Goal: Task Accomplishment & Management: Manage account settings

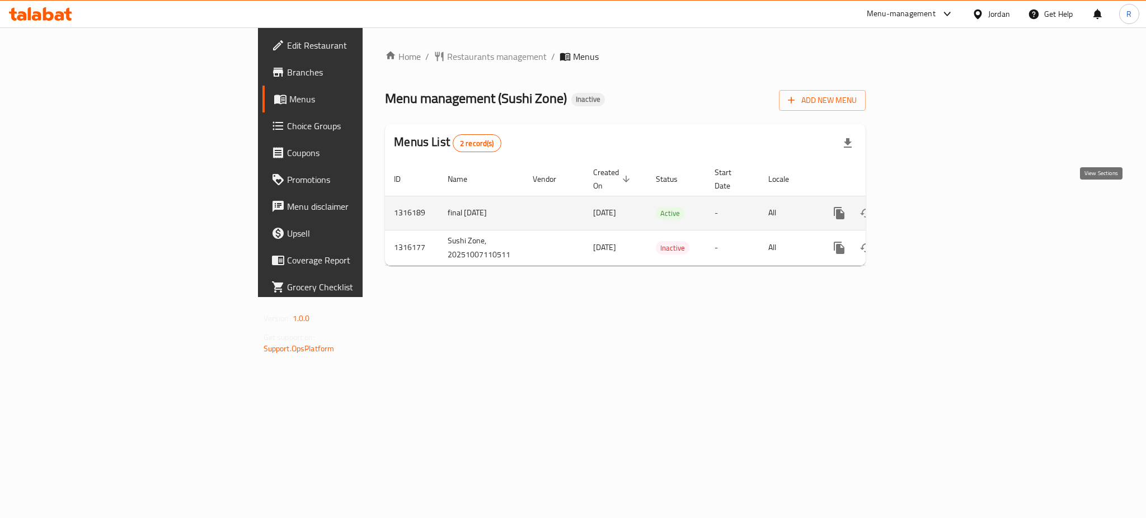
click at [933, 206] on link "enhanced table" at bounding box center [919, 213] width 27 height 27
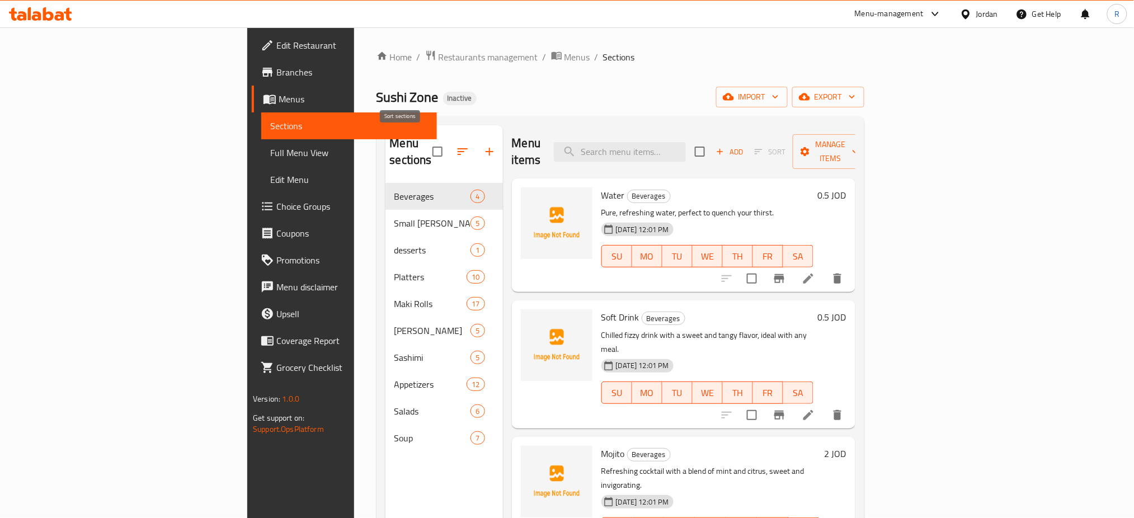
click at [456, 145] on icon "button" at bounding box center [462, 151] width 13 height 13
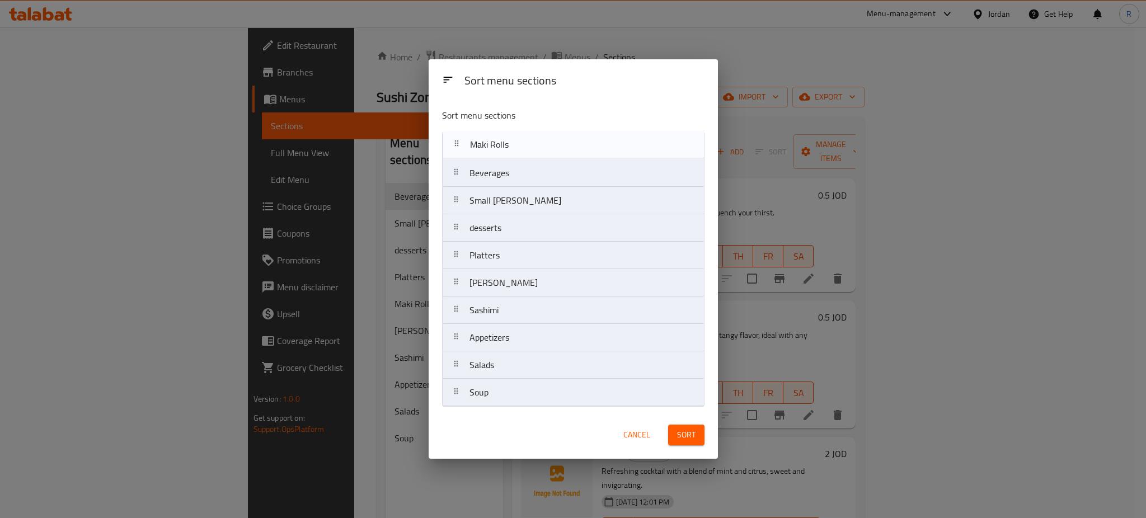
drag, startPoint x: 494, startPoint y: 266, endPoint x: 495, endPoint y: 144, distance: 121.4
click at [495, 144] on nav "Beverages Small Maki desserts Platters Maki Rolls Sushi Nigiri Sashimi Appetize…" at bounding box center [573, 268] width 262 height 275
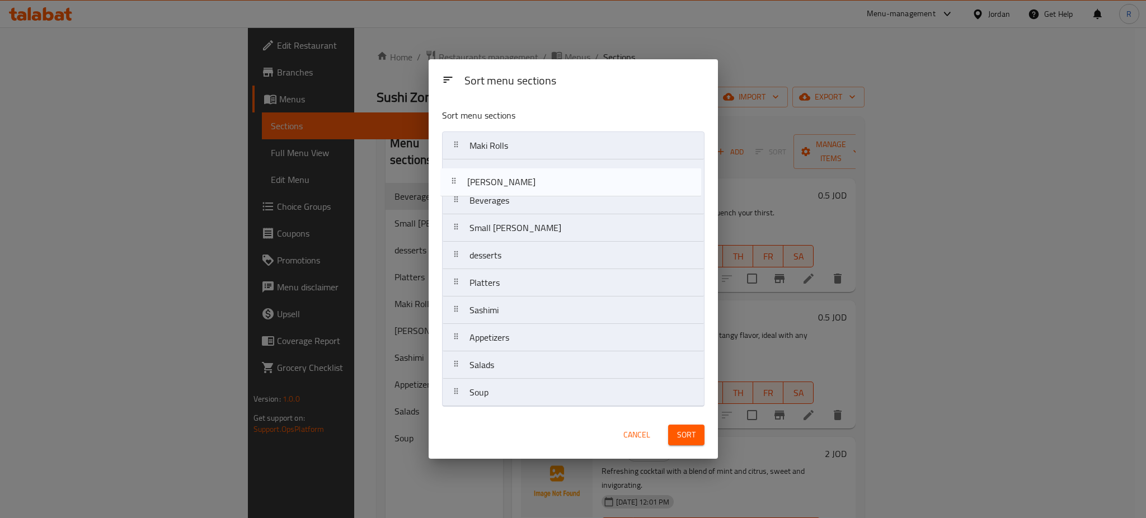
drag, startPoint x: 496, startPoint y: 290, endPoint x: 493, endPoint y: 185, distance: 105.2
click at [493, 185] on nav "Maki Rolls Beverages Small Maki desserts Platters Sushi Nigiri Sashimi Appetize…" at bounding box center [573, 268] width 262 height 275
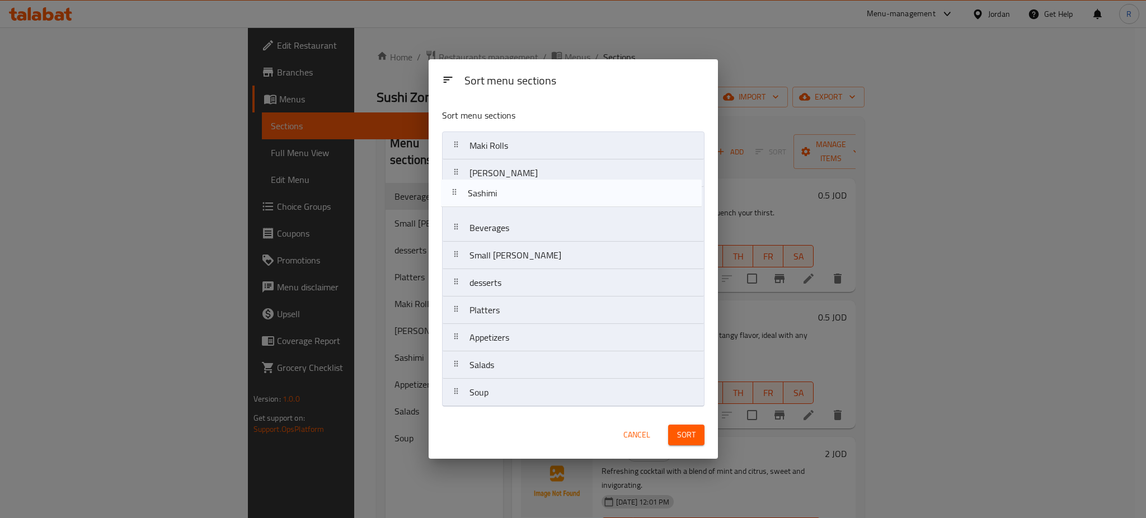
drag, startPoint x: 496, startPoint y: 318, endPoint x: 495, endPoint y: 192, distance: 125.3
click at [495, 192] on nav "Maki Rolls Sushi Nigiri Beverages Small Maki desserts Platters Sashimi Appetize…" at bounding box center [573, 268] width 262 height 275
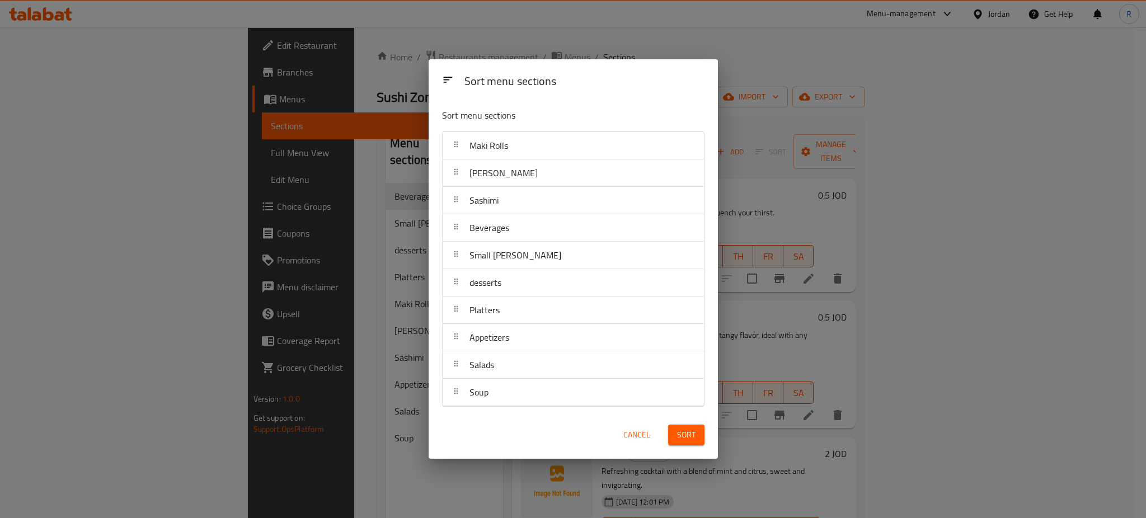
click at [642, 436] on span "Cancel" at bounding box center [636, 435] width 27 height 14
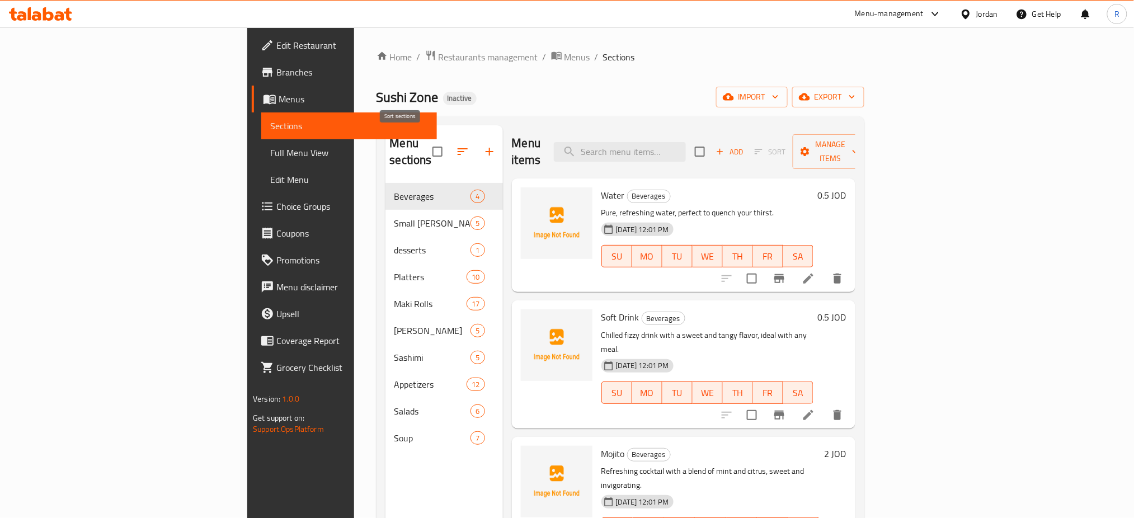
click at [456, 150] on icon "button" at bounding box center [462, 151] width 13 height 13
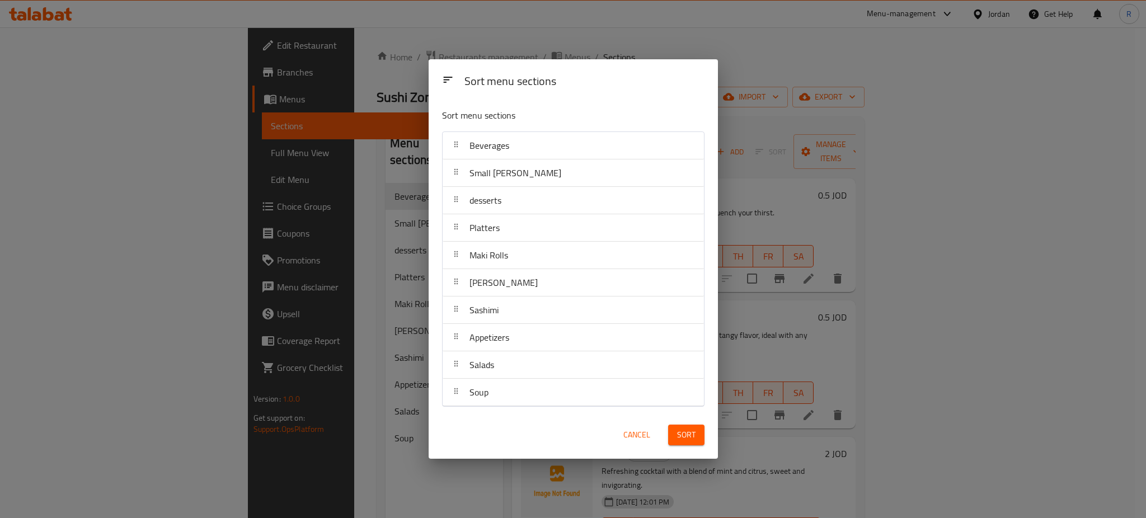
click at [710, 232] on div "Sort menu sections Beverages Small Maki desserts Platters Maki Rolls Sushi Nigi…" at bounding box center [573, 256] width 289 height 312
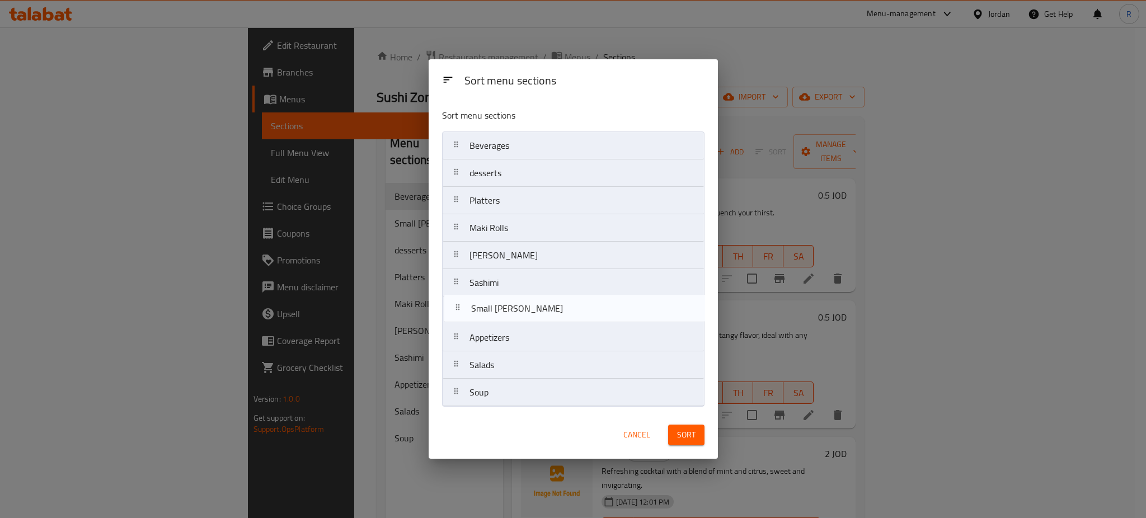
drag, startPoint x: 515, startPoint y: 171, endPoint x: 516, endPoint y: 312, distance: 141.5
click at [516, 312] on nav "Beverages Small Maki desserts Platters Maki Rolls Sushi Nigiri Sashimi Appetize…" at bounding box center [573, 268] width 262 height 275
drag, startPoint x: 511, startPoint y: 200, endPoint x: 512, endPoint y: 316, distance: 115.2
click at [512, 316] on nav "Beverages desserts Platters Maki Rolls Sushi Nigiri Sashimi Small Maki Appetize…" at bounding box center [573, 268] width 262 height 275
drag, startPoint x: 515, startPoint y: 147, endPoint x: 516, endPoint y: 313, distance: 166.1
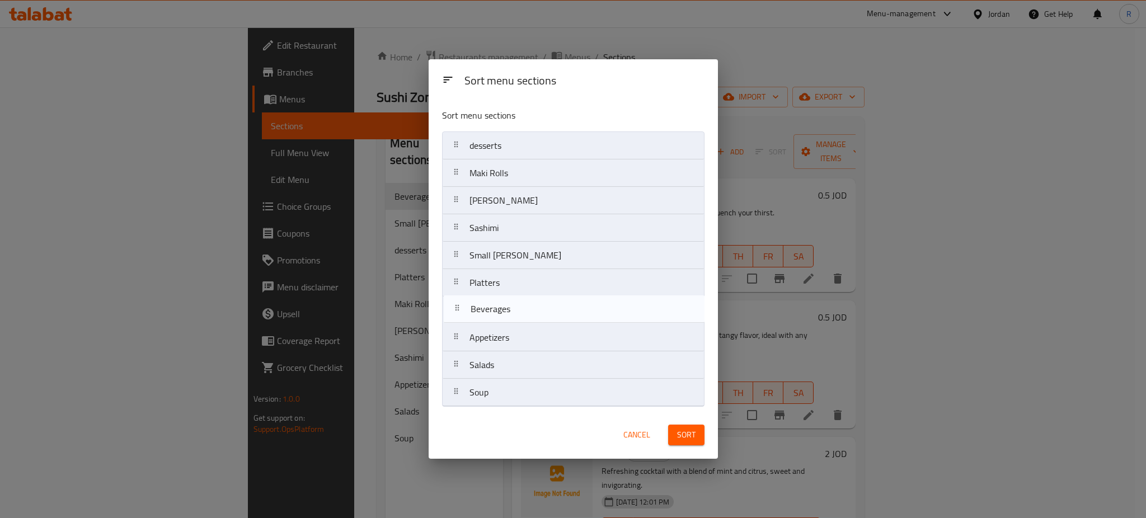
click at [516, 313] on nav "Beverages desserts Maki Rolls Sushi Nigiri Sashimi Small Maki Platters Appetize…" at bounding box center [573, 268] width 262 height 275
drag, startPoint x: 497, startPoint y: 147, endPoint x: 499, endPoint y: 317, distance: 170.1
click at [499, 317] on nav "desserts Maki Rolls Sushi Nigiri Sashimi Small Maki Platters Beverages Appetize…" at bounding box center [573, 268] width 262 height 275
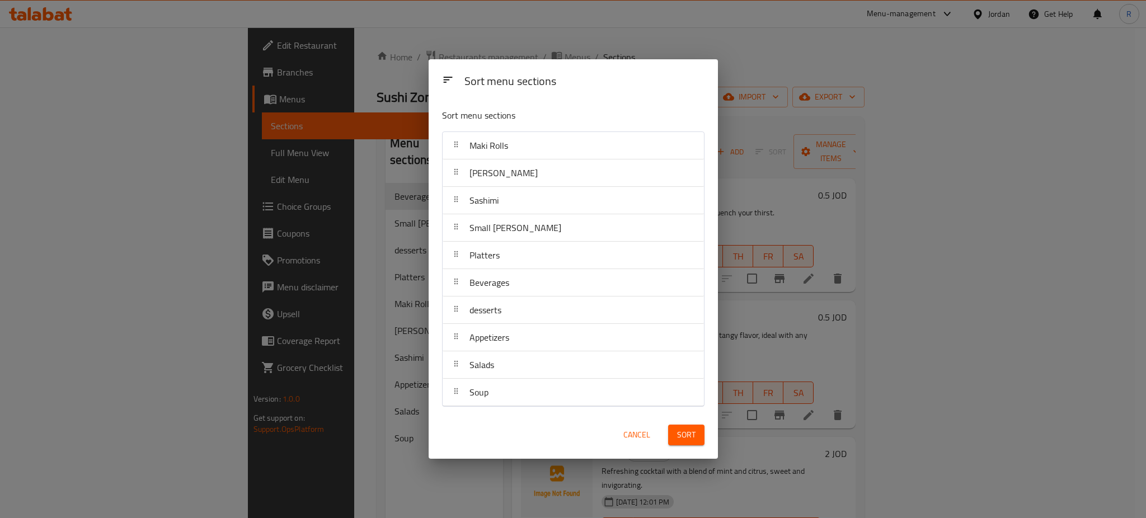
click at [612, 447] on div "Cancel" at bounding box center [636, 435] width 49 height 34
click at [677, 443] on button "Sort" at bounding box center [686, 435] width 36 height 21
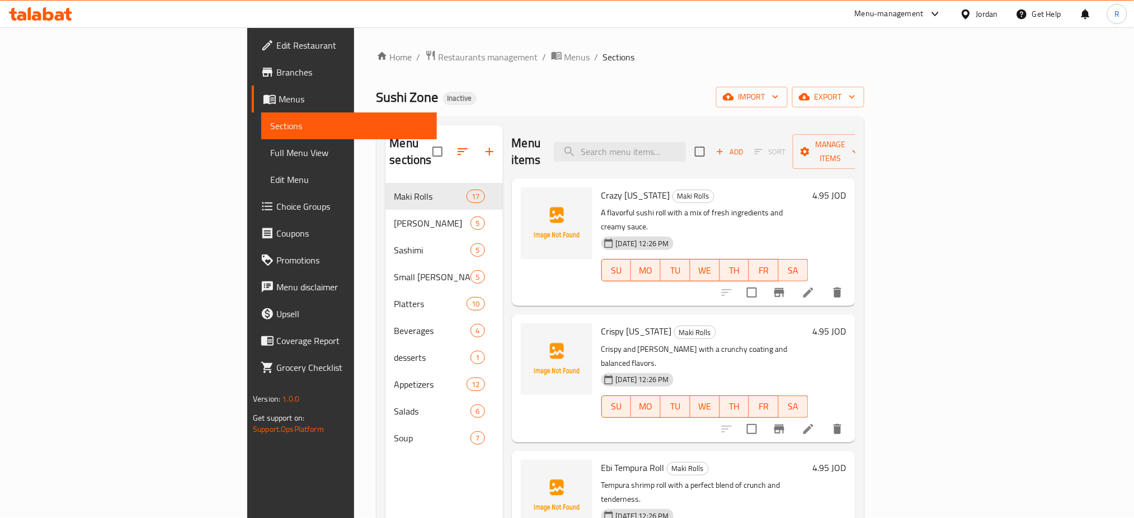
click at [618, 98] on div "Sushi Zone Inactive import export" at bounding box center [620, 97] width 488 height 21
click at [855, 98] on span "export" at bounding box center [828, 97] width 54 height 14
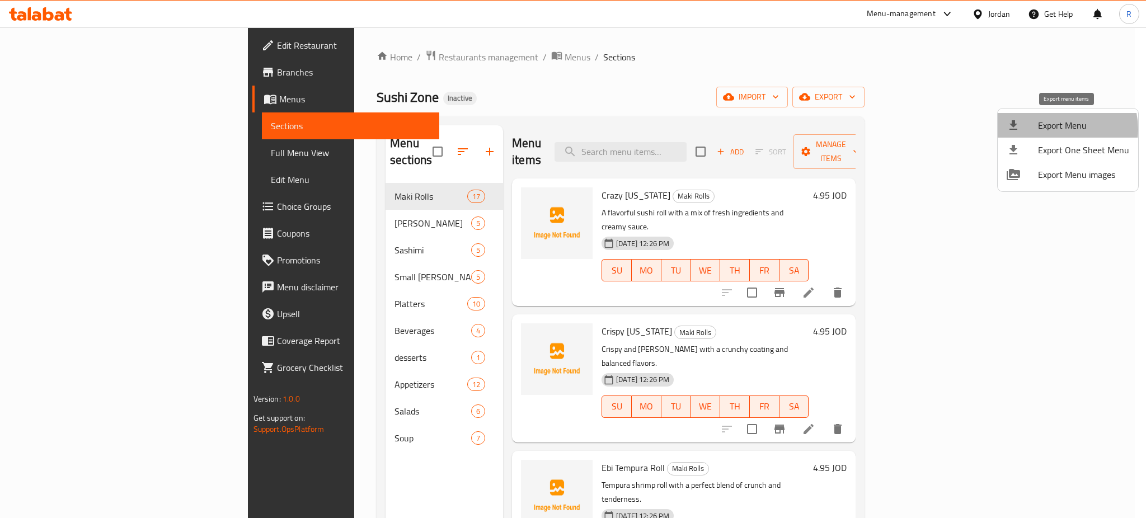
click at [1058, 129] on span "Export Menu" at bounding box center [1083, 125] width 91 height 13
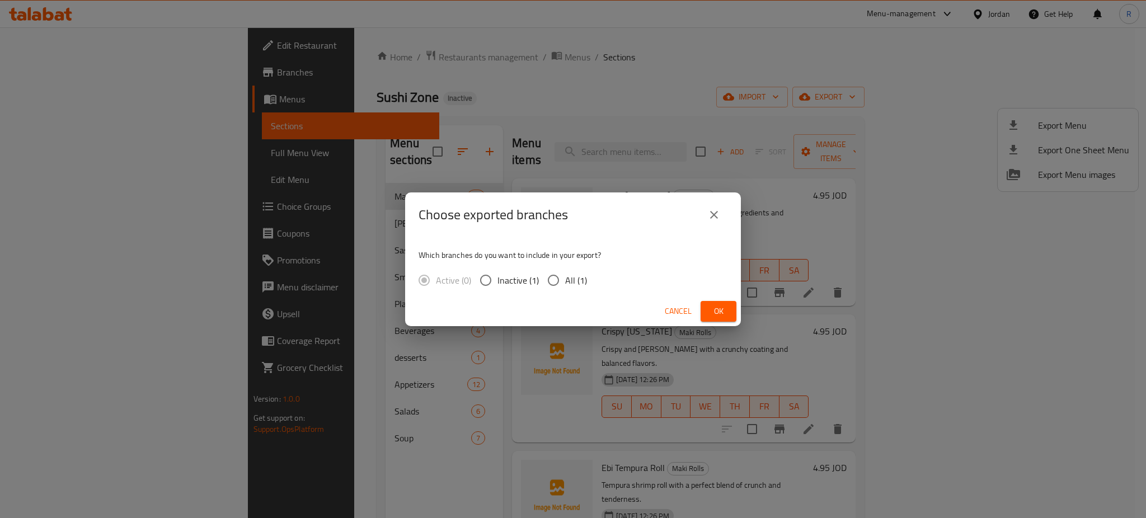
click at [547, 284] on input "All (1)" at bounding box center [553, 280] width 23 height 23
radio input "true"
click at [718, 313] on span "Ok" at bounding box center [718, 311] width 18 height 14
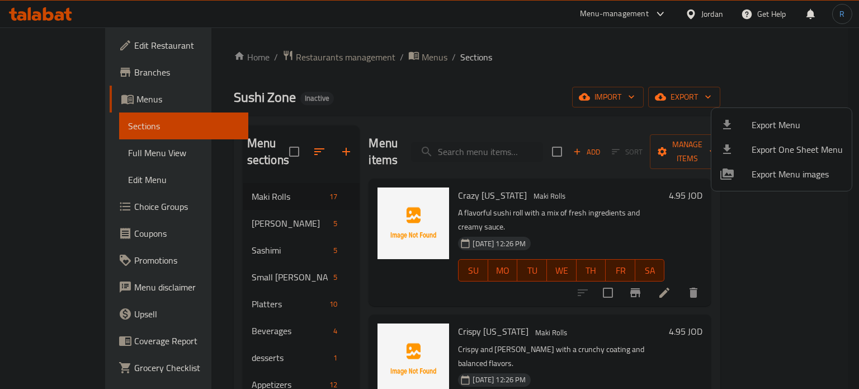
click at [500, 149] on div at bounding box center [429, 194] width 859 height 389
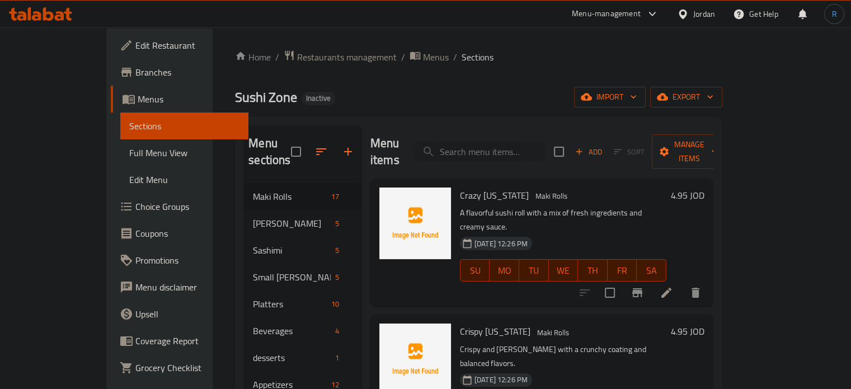
click at [499, 143] on input "search" at bounding box center [479, 152] width 132 height 20
paste input "crazy california"
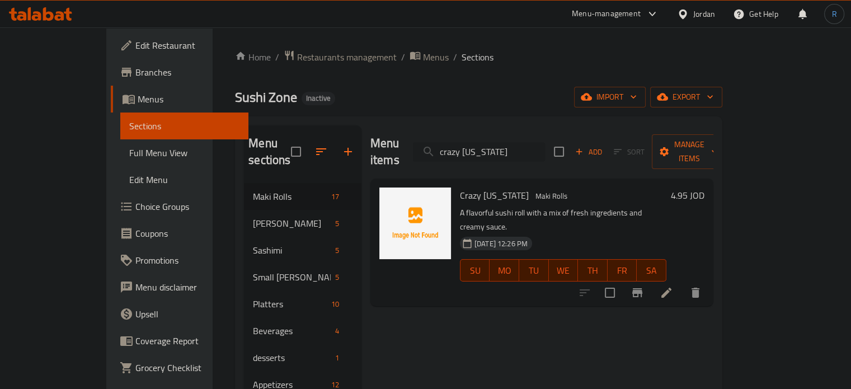
click at [514, 145] on input "crazy california" at bounding box center [479, 152] width 132 height 20
paste input "Rainbow Roll"
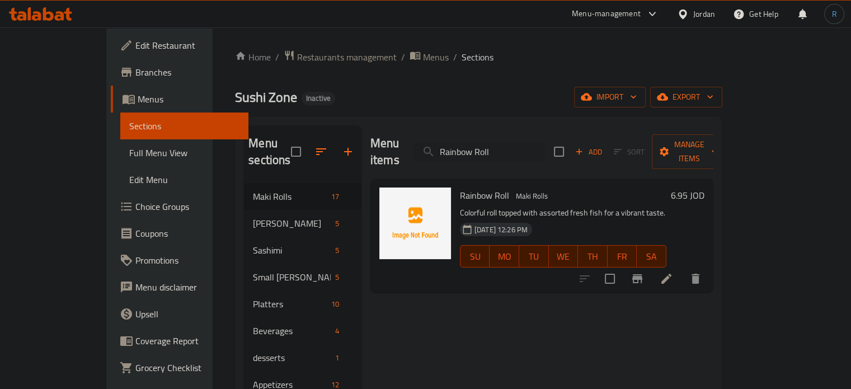
type input "Rainbow Roll"
click at [673, 272] on icon at bounding box center [666, 278] width 13 height 13
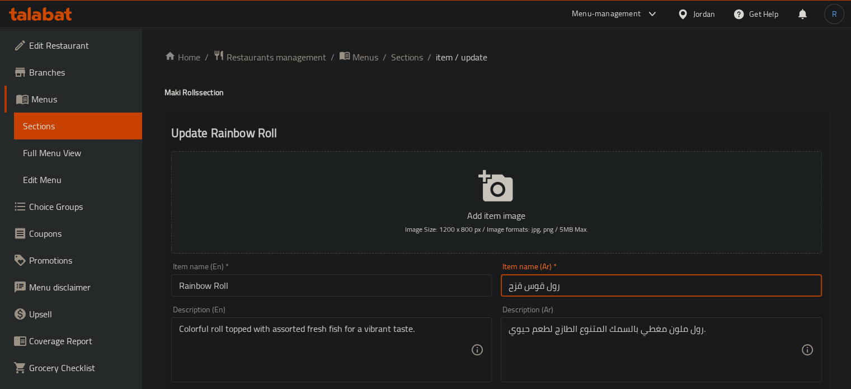
drag, startPoint x: 547, startPoint y: 290, endPoint x: 499, endPoint y: 290, distance: 47.5
click at [499, 290] on div "Item name (Ar)   * رول قوس قزح Item name (Ar) *" at bounding box center [661, 279] width 330 height 43
type input "رول رينبو"
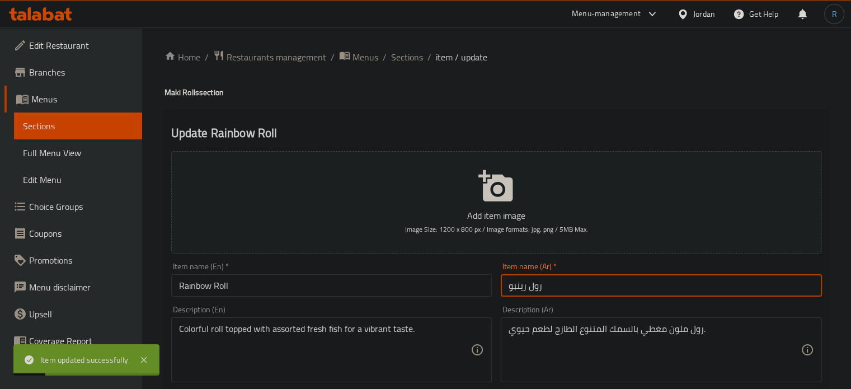
click at [565, 290] on input "رول رينبو" at bounding box center [661, 285] width 321 height 22
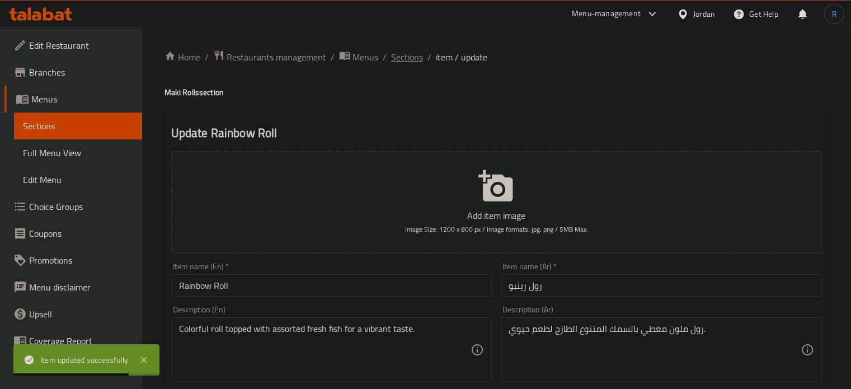
click at [400, 60] on span "Sections" at bounding box center [407, 56] width 32 height 13
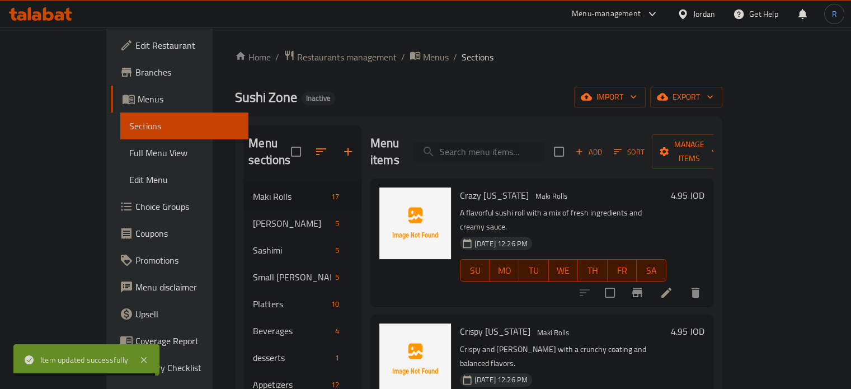
click at [510, 142] on input "search" at bounding box center [479, 152] width 132 height 20
paste input "Volcano Chili Roll"
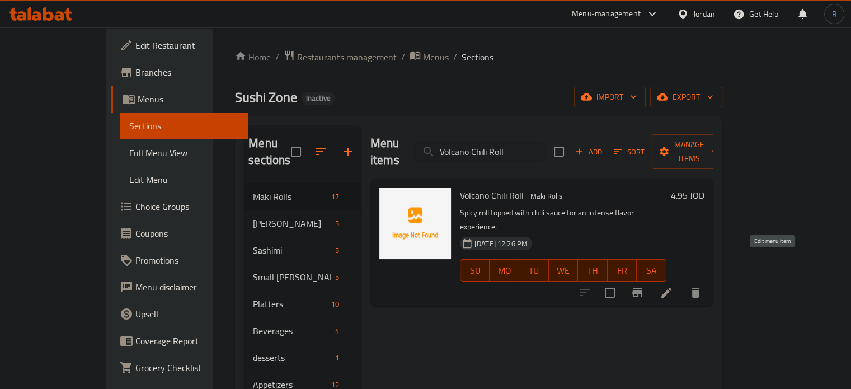
type input "Volcano Chili Roll"
click at [673, 286] on icon at bounding box center [666, 292] width 13 height 13
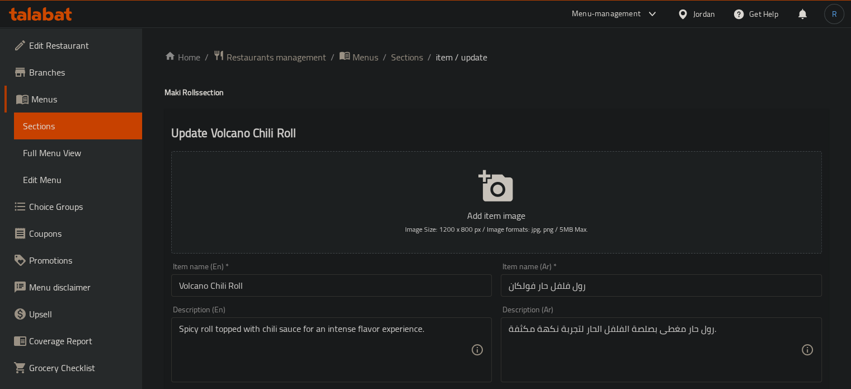
scroll to position [56, 0]
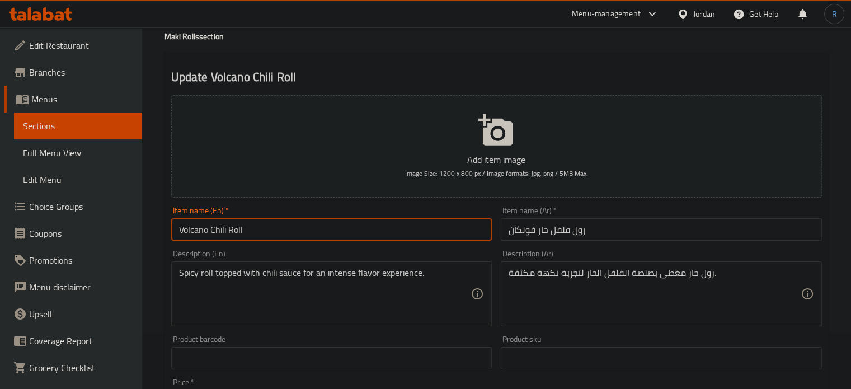
click at [189, 230] on input "Volcano Chili Roll" at bounding box center [331, 229] width 321 height 22
click at [191, 228] on input "Volcano Chili Roll" at bounding box center [331, 229] width 321 height 22
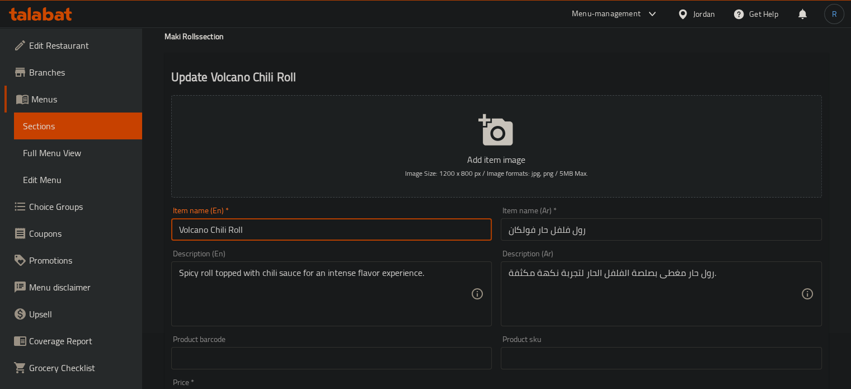
click at [524, 230] on input "رول فلفل حار فولكان" at bounding box center [661, 229] width 321 height 22
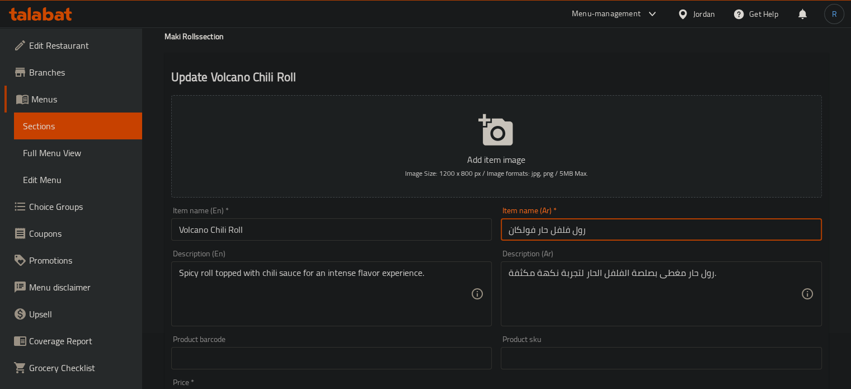
click at [524, 230] on input "رول فلفل حار فولكان" at bounding box center [661, 229] width 321 height 22
paste input "فولكانو"
drag, startPoint x: 536, startPoint y: 232, endPoint x: 575, endPoint y: 232, distance: 39.2
click at [575, 232] on input "رول فلفل حار فولكانو" at bounding box center [661, 229] width 321 height 22
click at [596, 231] on input "رولفولكانو" at bounding box center [661, 229] width 321 height 22
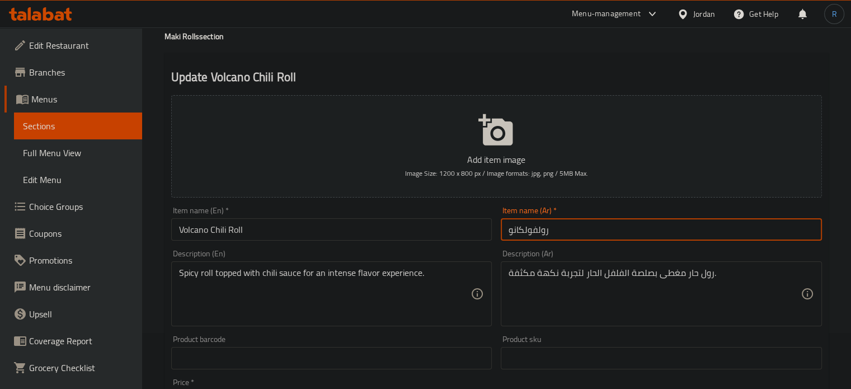
click at [536, 232] on input "رولفولكانو" at bounding box center [661, 229] width 321 height 22
click at [579, 232] on input "رول فولكانو" at bounding box center [661, 229] width 321 height 22
paste input "فلفل حار"
click at [540, 232] on input "رول فولكانو فلفل حار" at bounding box center [661, 229] width 321 height 22
type input "رول فولكانو فلفل حار"
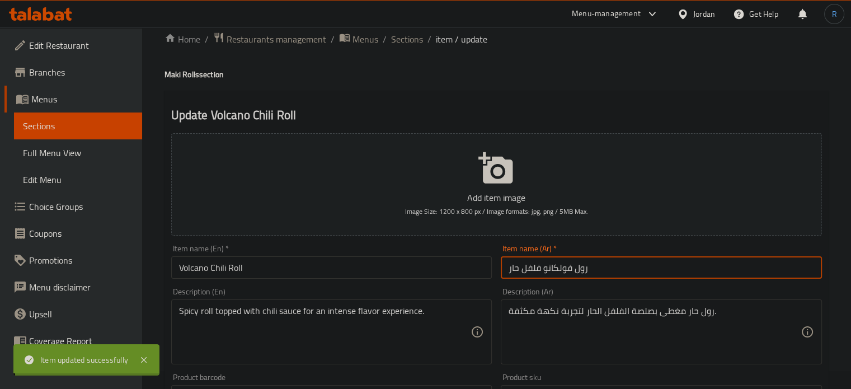
scroll to position [0, 0]
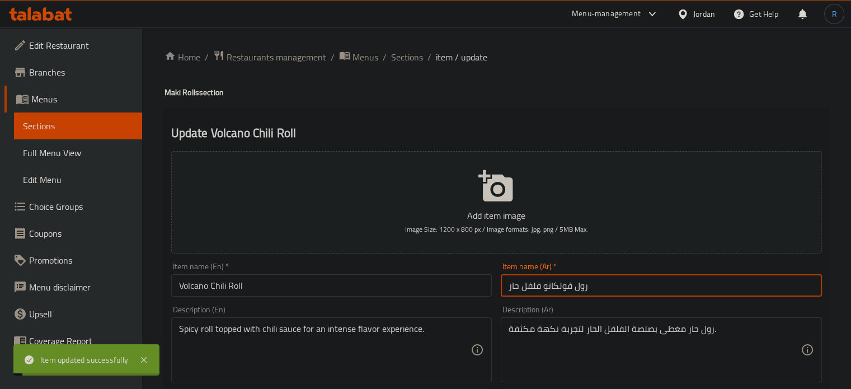
click at [396, 55] on span "Sections" at bounding box center [407, 56] width 32 height 13
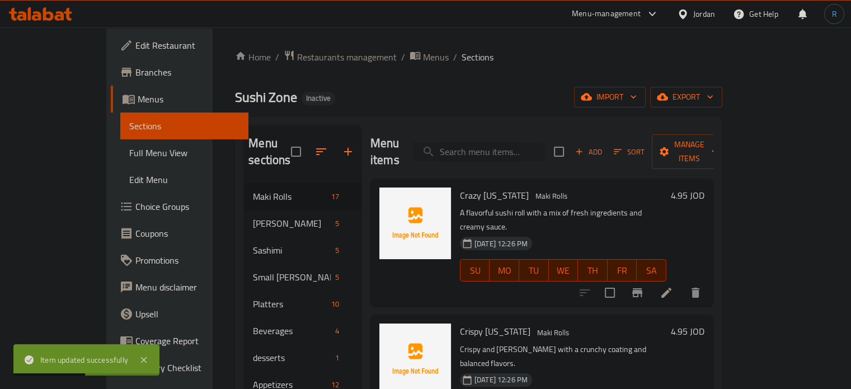
click at [515, 147] on input "search" at bounding box center [479, 152] width 132 height 20
paste input "Crispy California"
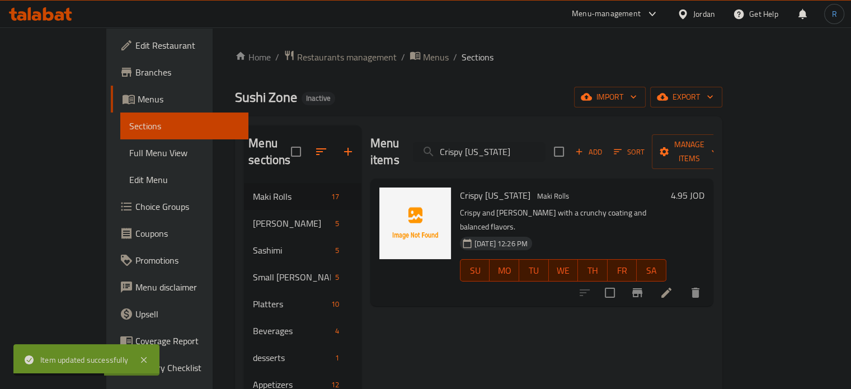
type input "Crispy California"
click at [682, 283] on li at bounding box center [666, 293] width 31 height 20
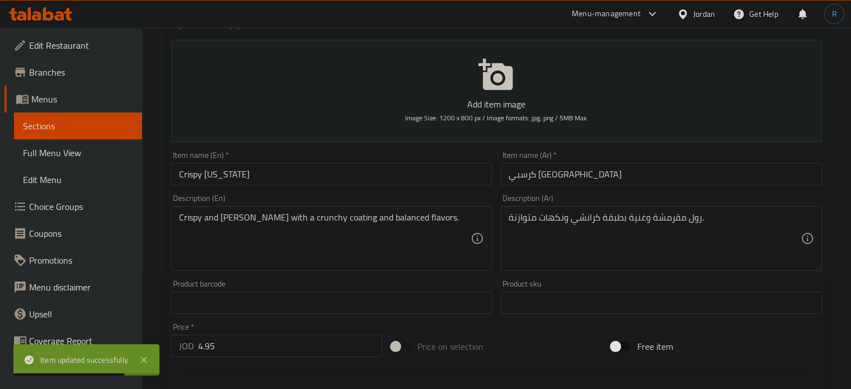
scroll to position [112, 0]
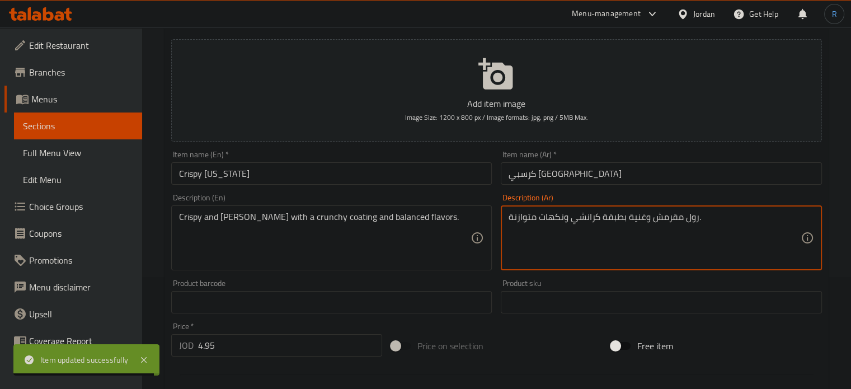
click at [629, 219] on textarea "رول مقرمش وغنية بطبقة كرانشي ونكهات متوازنة." at bounding box center [655, 237] width 292 height 53
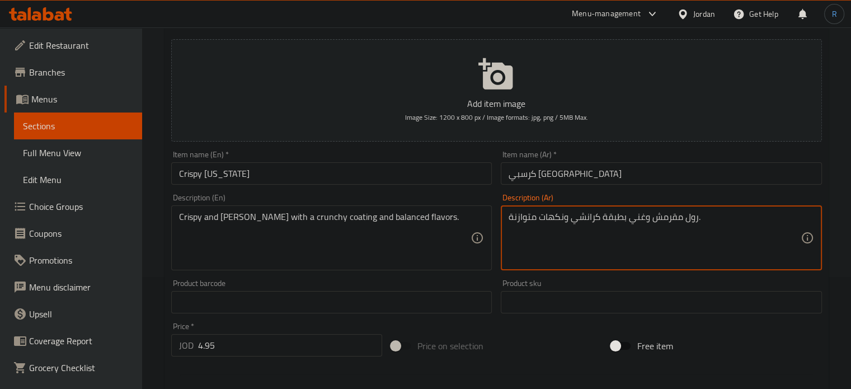
type textarea "رول مقرمش وغني بطبقة كرانشي ونكهات متوازنة."
click at [597, 173] on input "كرسبي كاليفورنيا" at bounding box center [661, 173] width 321 height 22
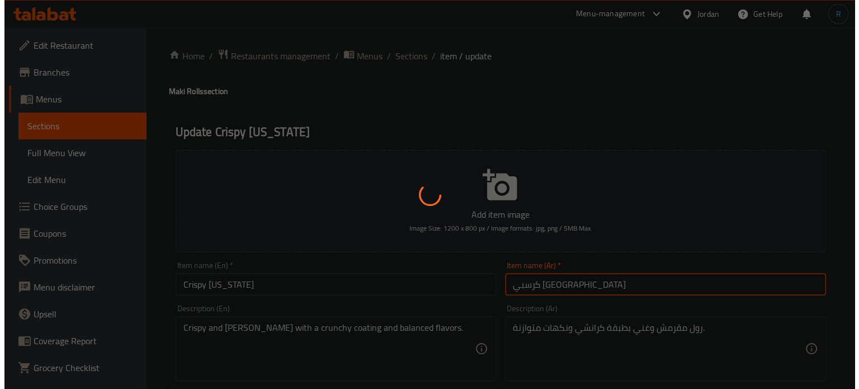
scroll to position [0, 0]
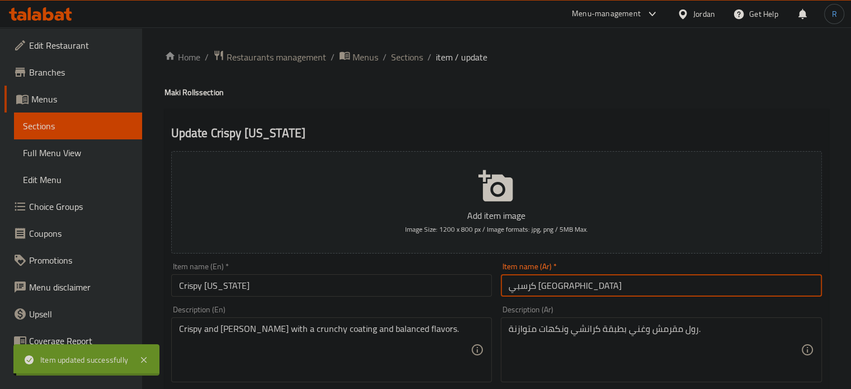
drag, startPoint x: 411, startPoint y: 51, endPoint x: 391, endPoint y: 2, distance: 53.2
click at [411, 51] on span "Sections" at bounding box center [407, 56] width 32 height 13
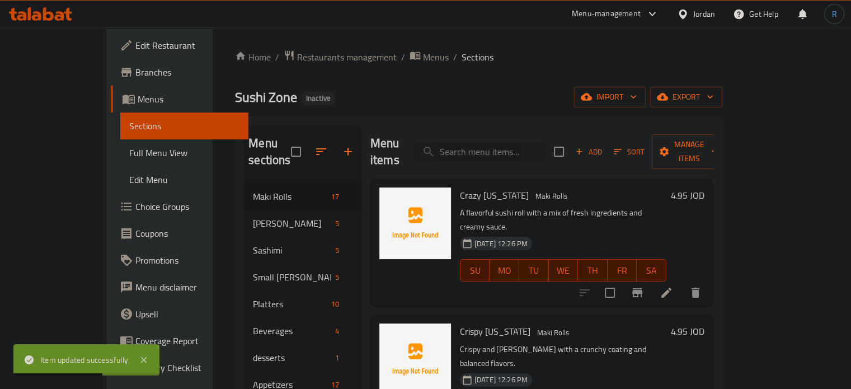
click at [487, 142] on input "search" at bounding box center [479, 152] width 132 height 20
paste input "Crazy California"
type input "Crazy California"
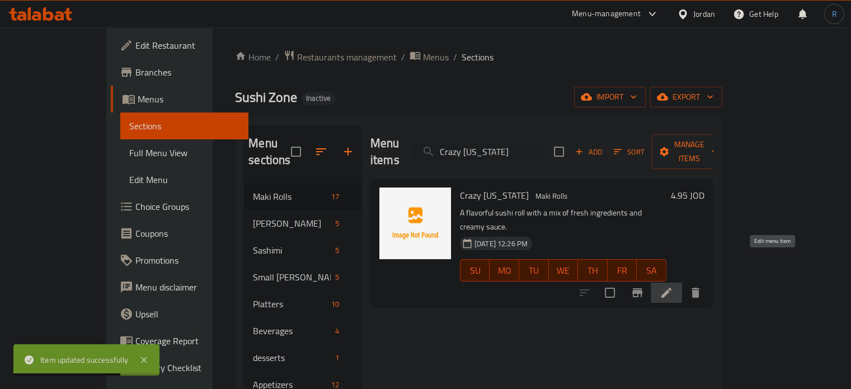
click at [671, 288] on icon at bounding box center [666, 293] width 10 height 10
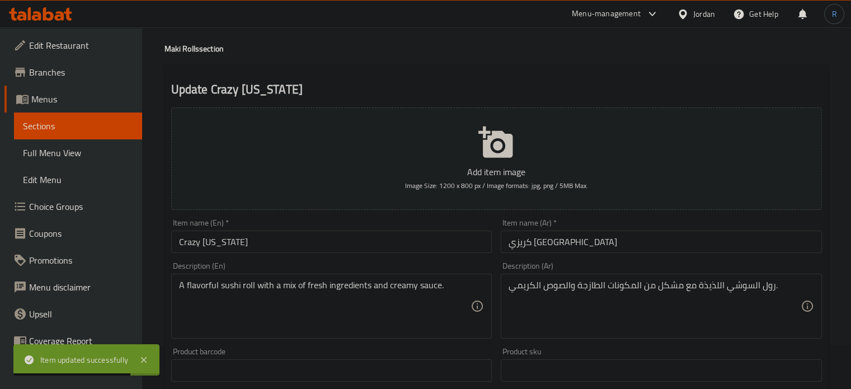
scroll to position [56, 0]
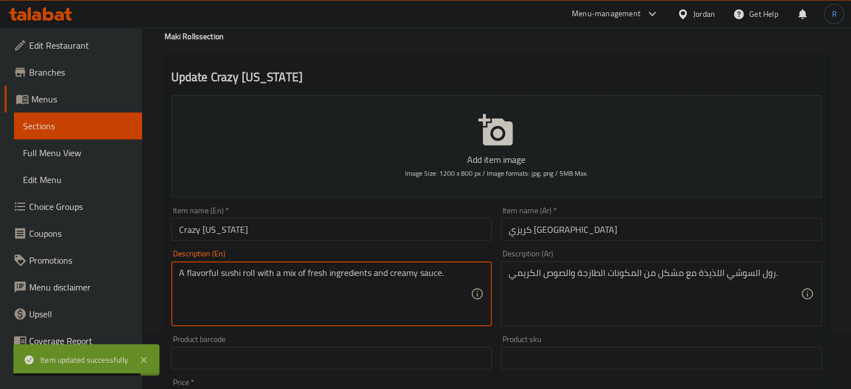
click at [192, 277] on textarea "A flavorful sushi roll with a mix of fresh ingredients and creamy sauce." at bounding box center [325, 293] width 292 height 53
type textarea "A sushi roll with a mix of fresh ingredients and creamy sauce."
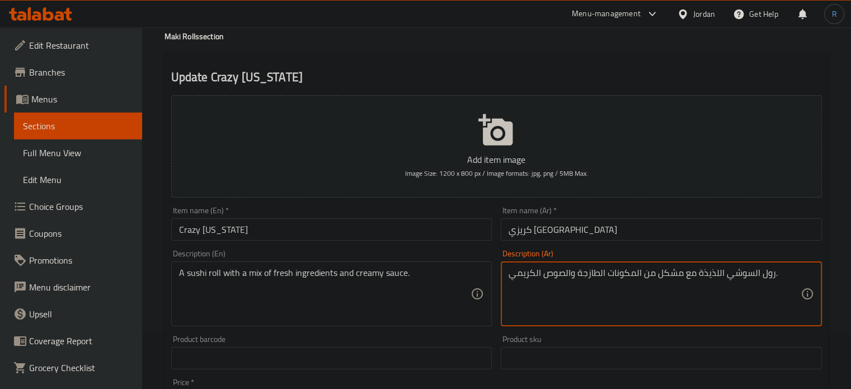
click at [713, 280] on textarea "رول السوشي اللذيذة مع مشكل من المكونات الطازجة والصوص الكريمي." at bounding box center [655, 293] width 292 height 53
type textarea "رول السوشي مع مشكل من المكونات الطازجة والصوص الكريمي."
click at [675, 238] on input "كريزي كاليفورنيا" at bounding box center [661, 229] width 321 height 22
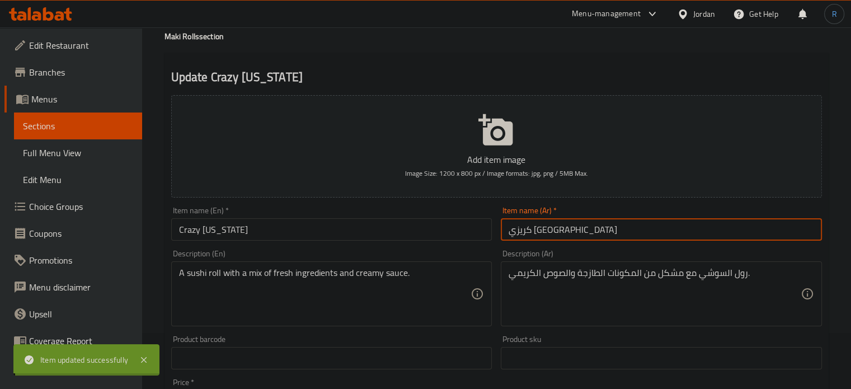
scroll to position [0, 0]
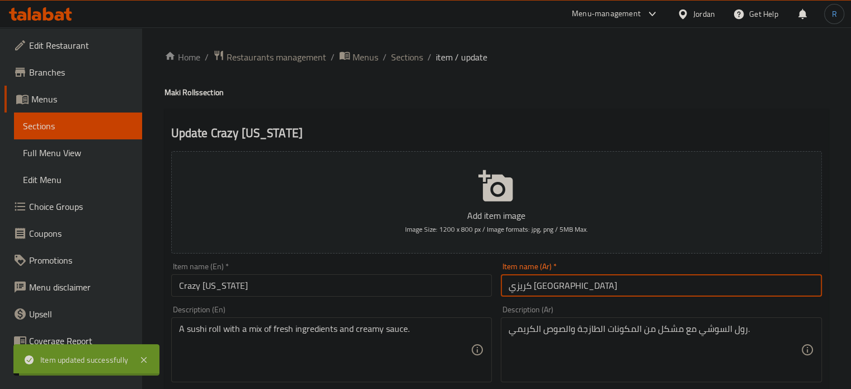
click at [392, 57] on span "Sections" at bounding box center [407, 56] width 32 height 13
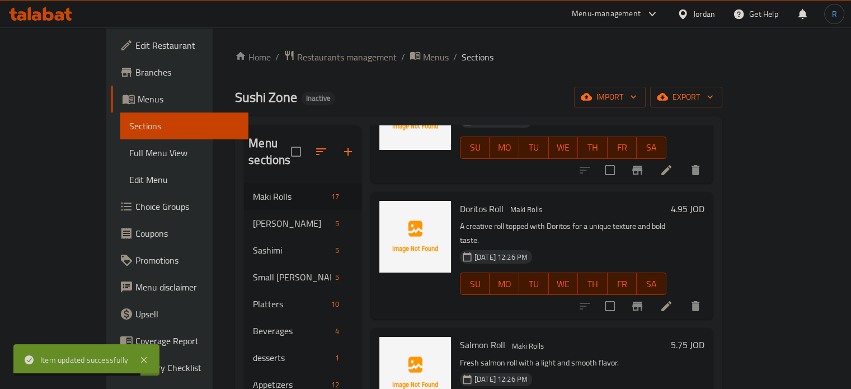
scroll to position [559, 0]
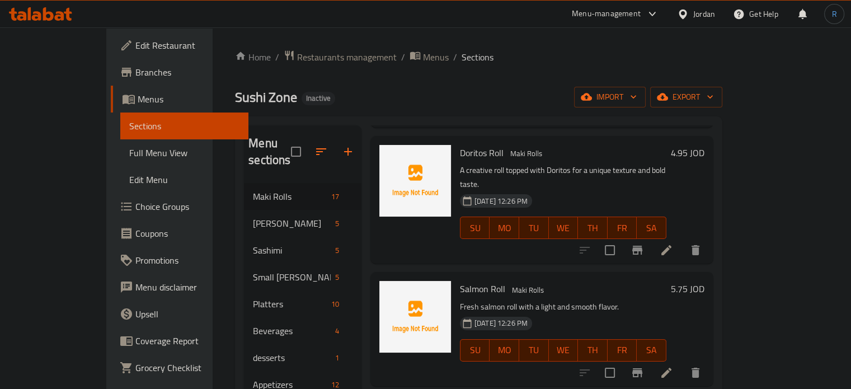
click at [507, 87] on div "Sushi Zone Inactive import export" at bounding box center [478, 97] width 487 height 21
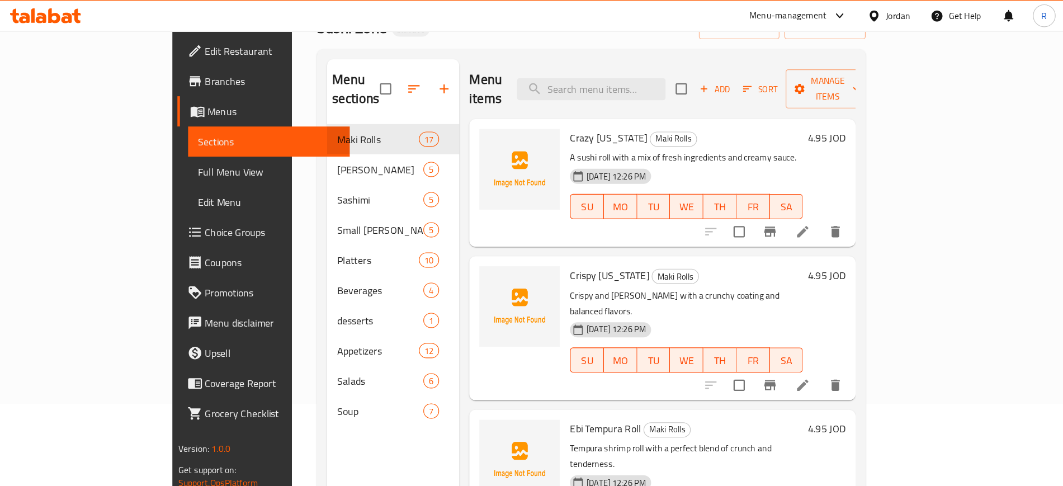
scroll to position [0, 0]
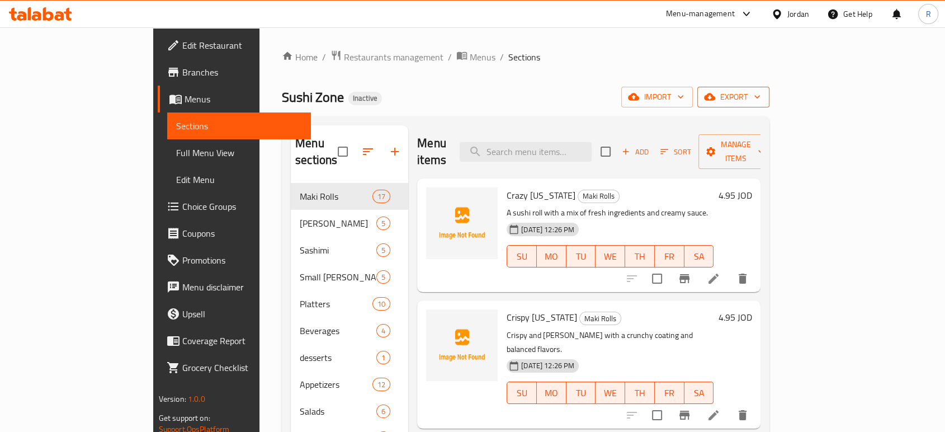
click at [761, 103] on span "export" at bounding box center [734, 97] width 54 height 14
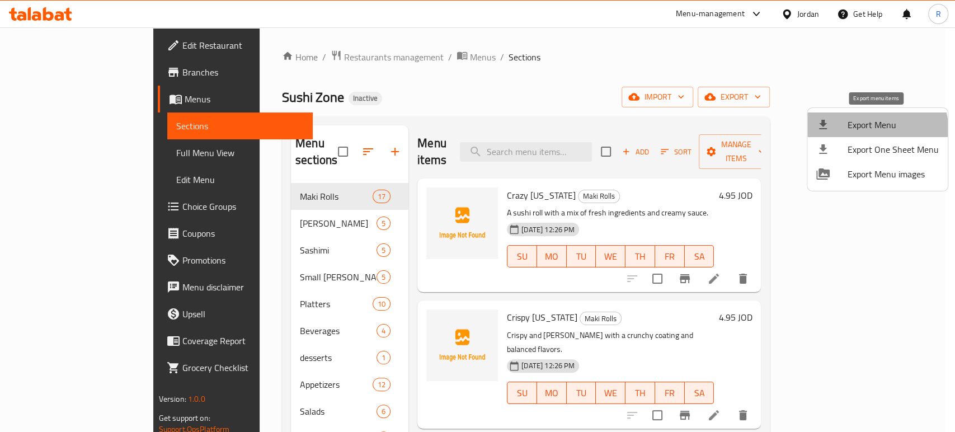
click at [850, 135] on li "Export Menu" at bounding box center [877, 124] width 140 height 25
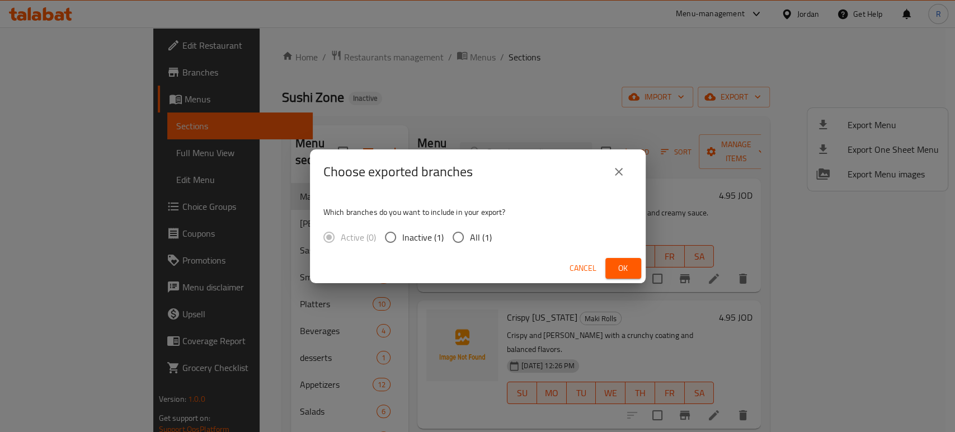
click at [454, 251] on div "Which branches do you want to include in your export? Active (0) Inactive (1) A…" at bounding box center [478, 223] width 336 height 59
click at [454, 243] on input "All (1)" at bounding box center [457, 236] width 23 height 23
radio input "true"
click at [621, 267] on span "Ok" at bounding box center [623, 268] width 18 height 14
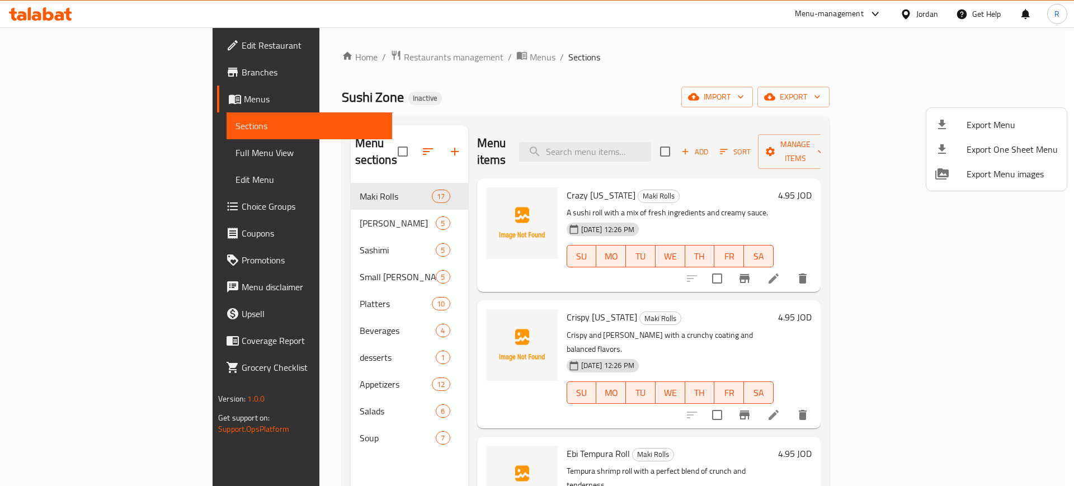
click at [591, 175] on div at bounding box center [537, 243] width 1074 height 486
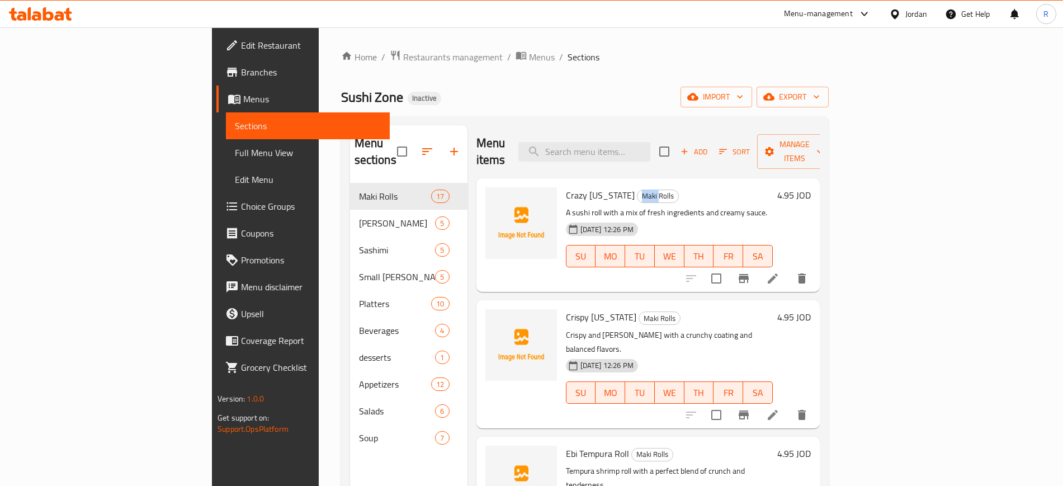
click at [638, 190] on span "Maki Rolls" at bounding box center [658, 196] width 41 height 13
copy span "Maki Rolls"
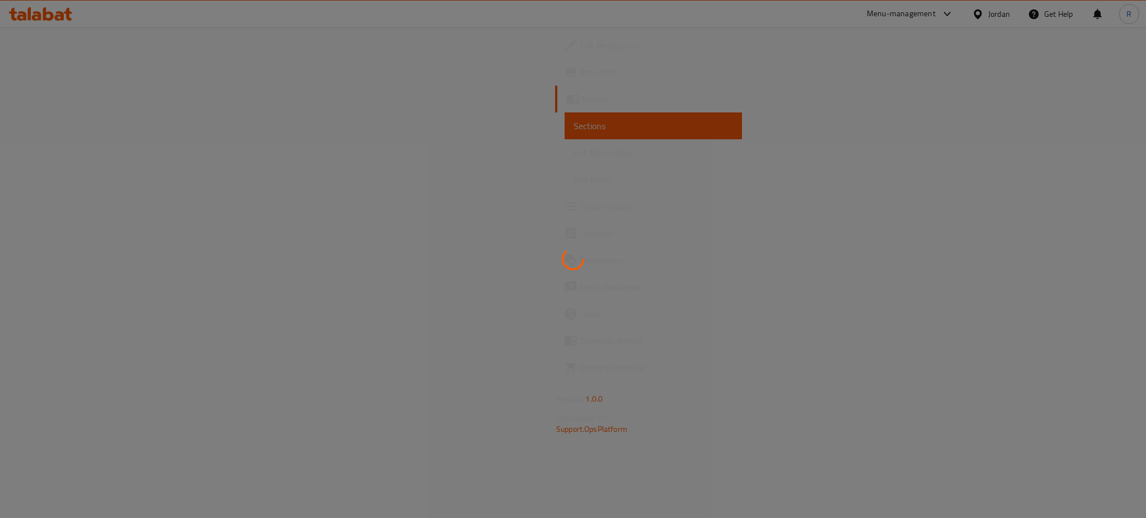
click at [423, 119] on div at bounding box center [573, 259] width 1146 height 518
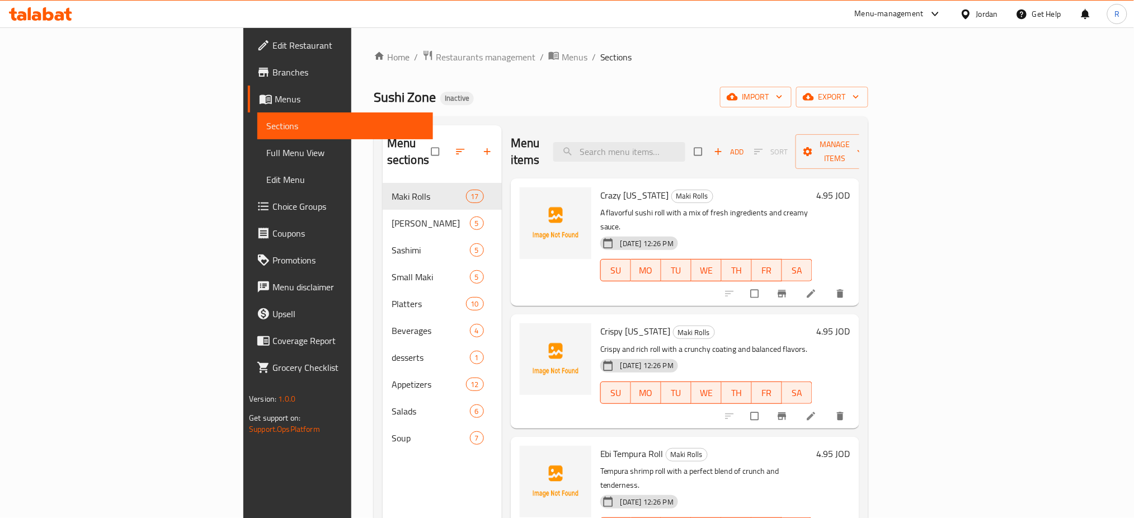
drag, startPoint x: 69, startPoint y: 144, endPoint x: 289, endPoint y: 3, distance: 261.0
click at [266, 146] on span "Full Menu View" at bounding box center [345, 152] width 158 height 13
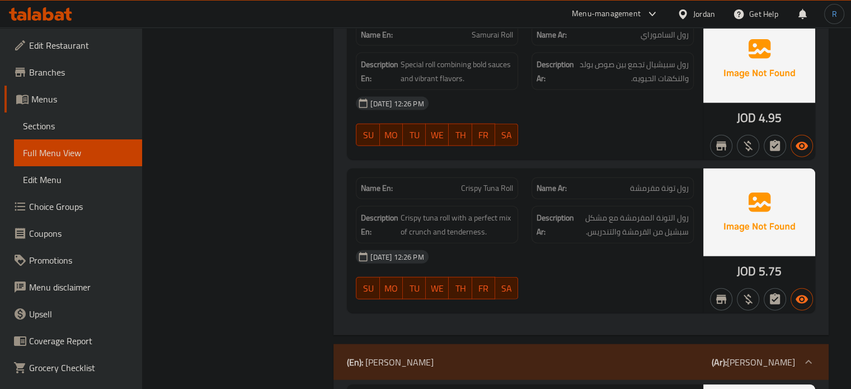
scroll to position [2573, 0]
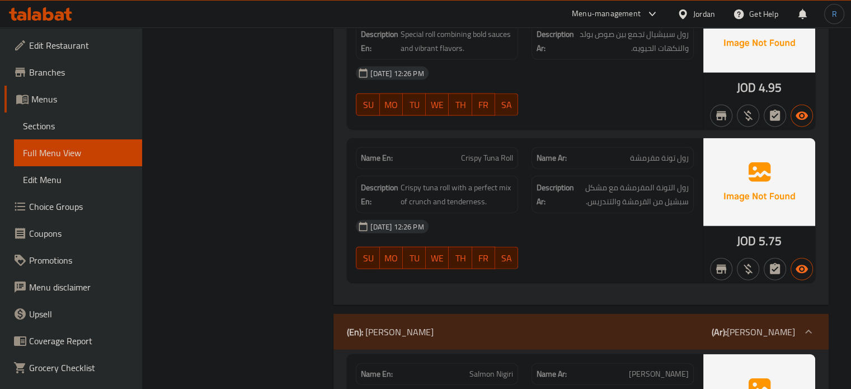
click at [583, 213] on div "07-10-2025 12:26 PM" at bounding box center [524, 226] width 351 height 27
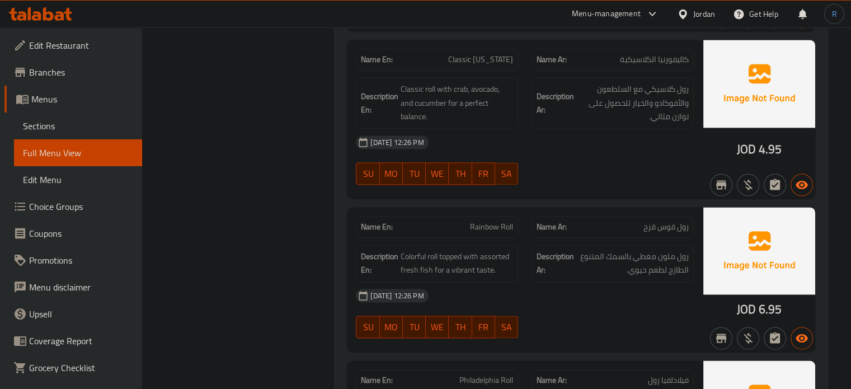
scroll to position [1582, 0]
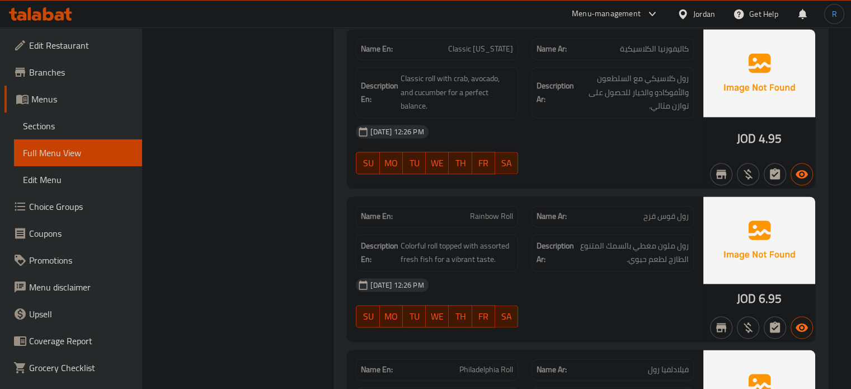
click at [494, 210] on span "Rainbow Roll" at bounding box center [491, 216] width 43 height 12
copy span "Rainbow Roll"
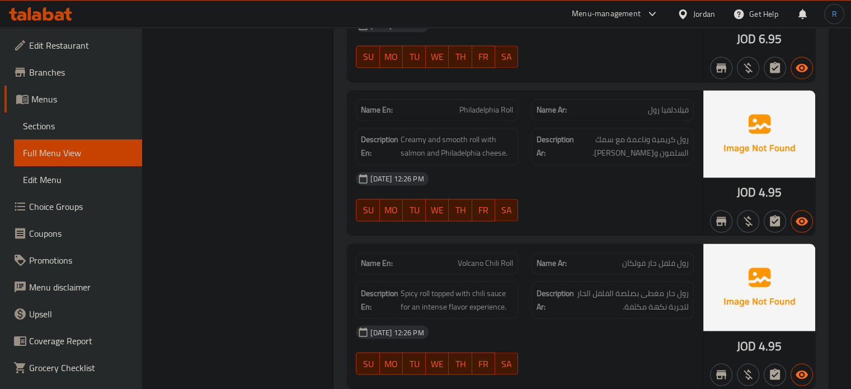
scroll to position [1862, 0]
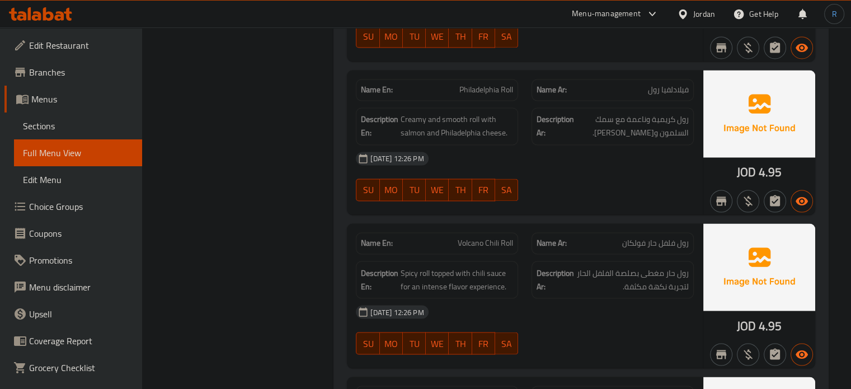
click at [500, 237] on span "Volcano Chili Roll" at bounding box center [485, 243] width 55 height 12
copy span "Volcano Chili Roll"
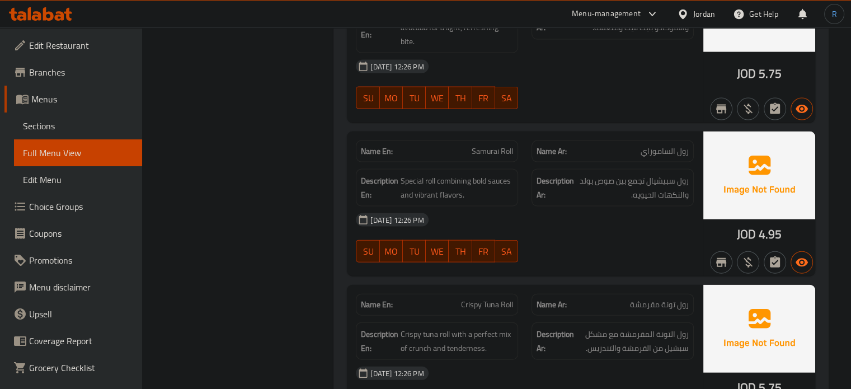
scroll to position [2477, 0]
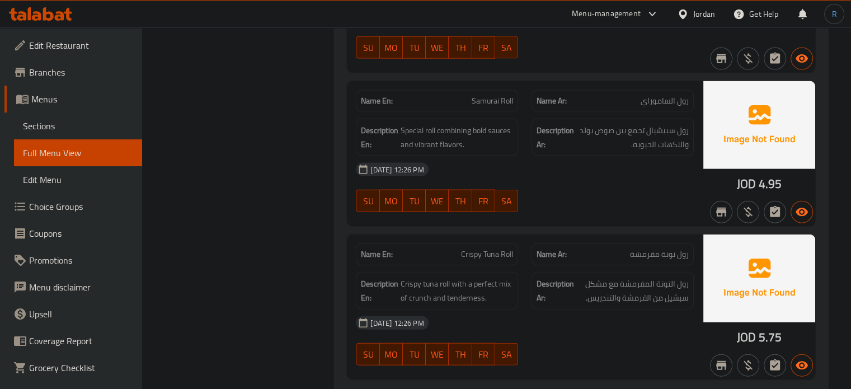
click at [496, 190] on button "SA" at bounding box center [506, 201] width 23 height 22
type button "6"
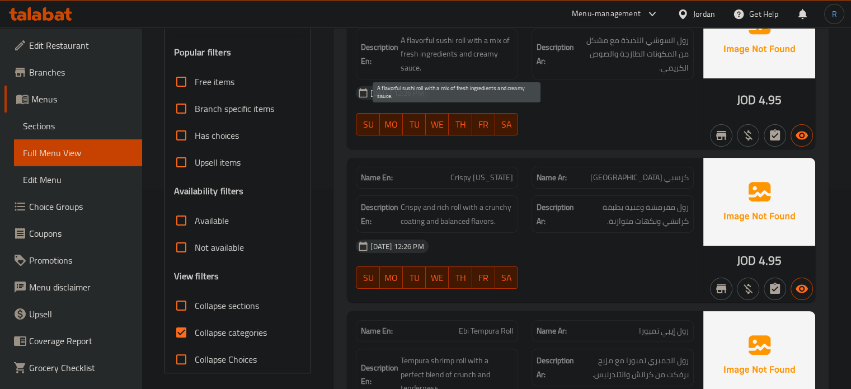
scroll to position [227, 0]
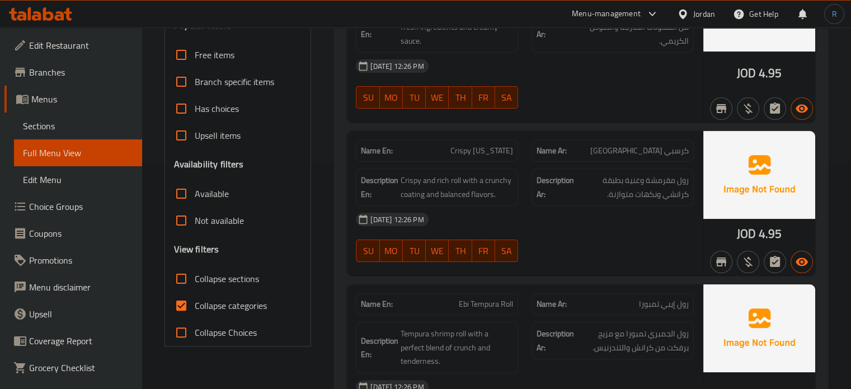
click at [491, 227] on div "07-10-2025 12:26 PM" at bounding box center [524, 219] width 351 height 27
click at [481, 154] on span "Crispy California" at bounding box center [481, 151] width 63 height 12
copy span "Crispy California"
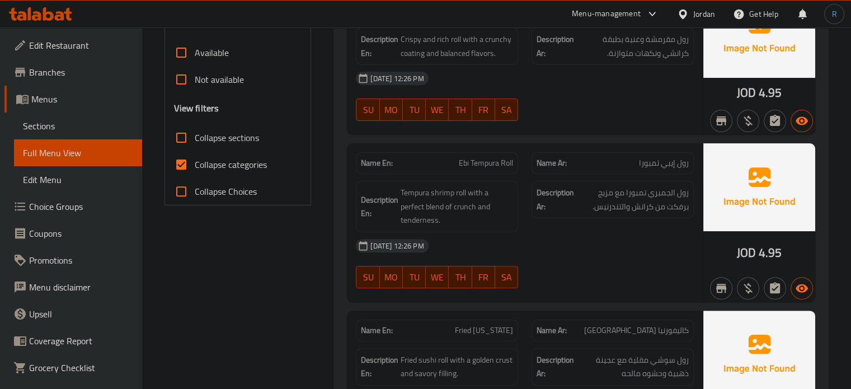
scroll to position [394, 0]
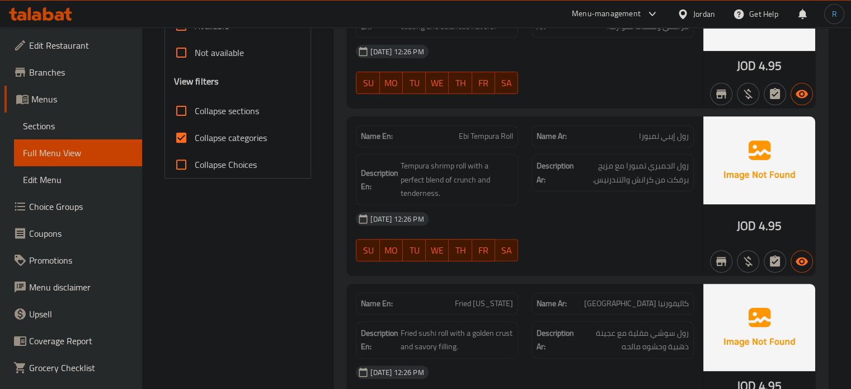
click at [567, 216] on div "[DATE] 12:26 PM" at bounding box center [524, 218] width 351 height 27
click at [512, 189] on div "Description En: Tempura shrimp roll with a perfect blend of crunch and tenderne…" at bounding box center [437, 179] width 162 height 51
click at [500, 165] on span "Tempura shrimp roll with a perfect blend of crunch and tenderness." at bounding box center [457, 179] width 112 height 41
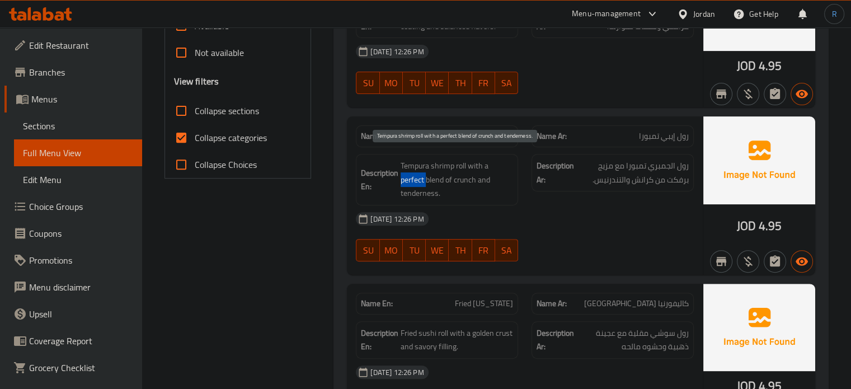
copy span "perfect"
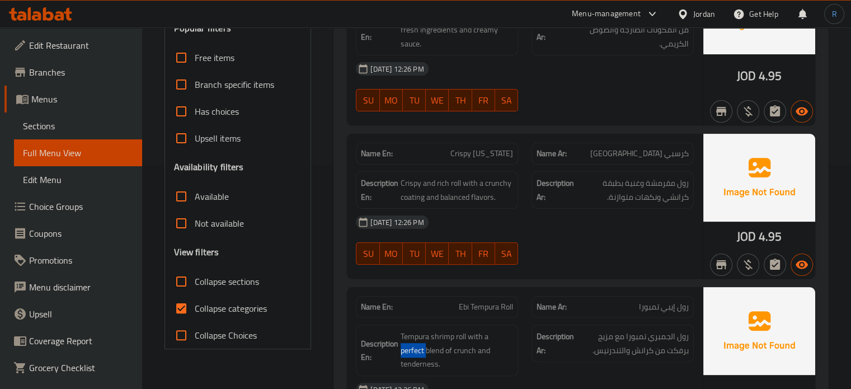
scroll to position [171, 0]
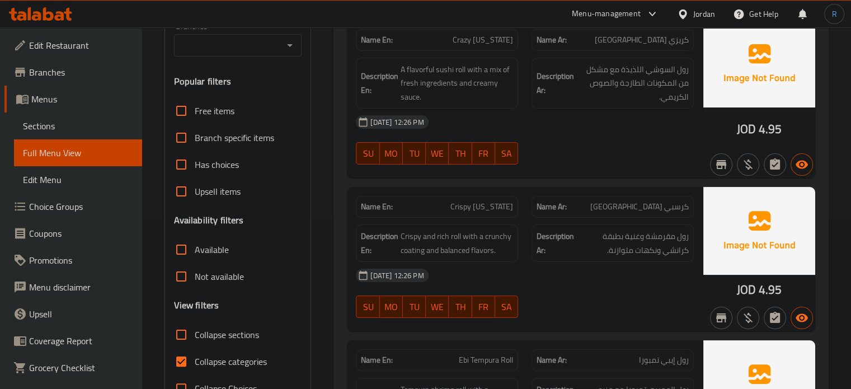
click at [555, 265] on div "[DATE] 12:26 PM" at bounding box center [524, 275] width 351 height 27
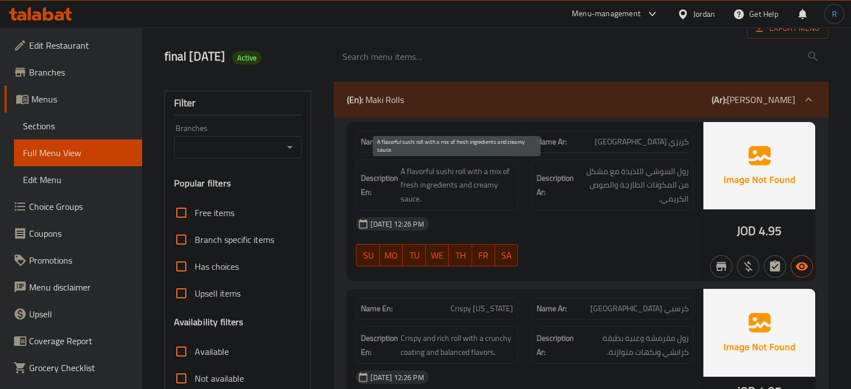
scroll to position [59, 0]
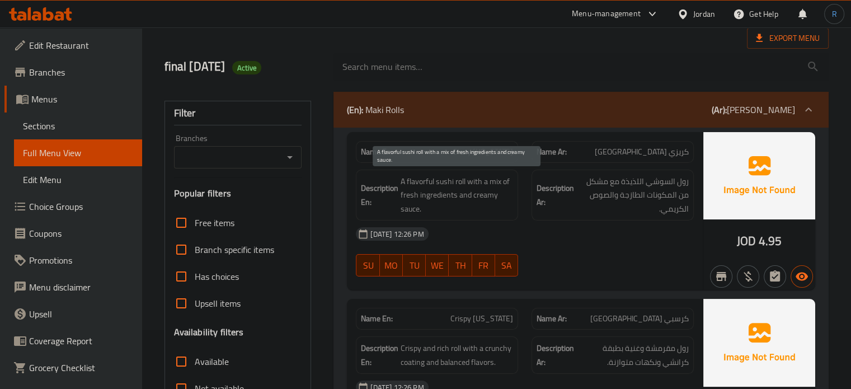
click at [418, 178] on span "A flavorful sushi roll with a mix of fresh ingredients and creamy sauce." at bounding box center [457, 195] width 112 height 41
copy span "flavorful"
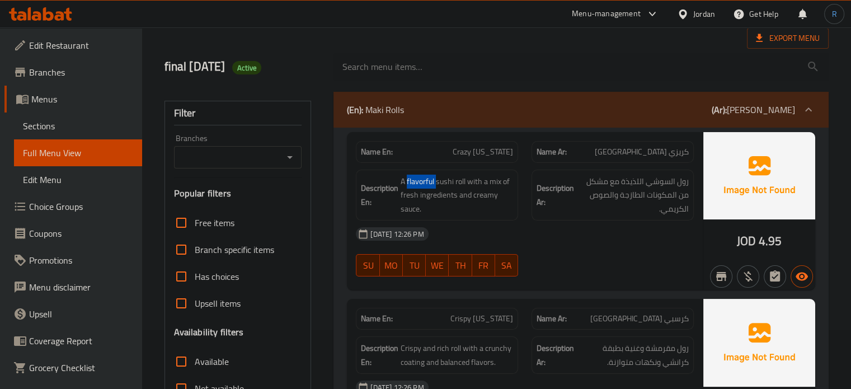
click at [491, 148] on span "Crazy [US_STATE]" at bounding box center [483, 152] width 60 height 12
copy span "Crazy [US_STATE]"
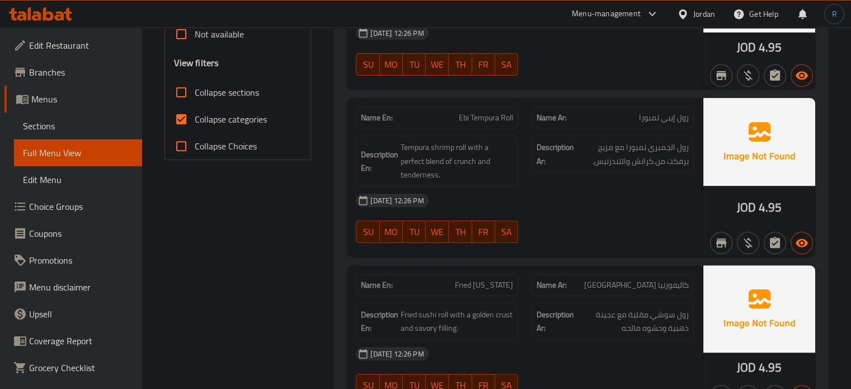
scroll to position [450, 0]
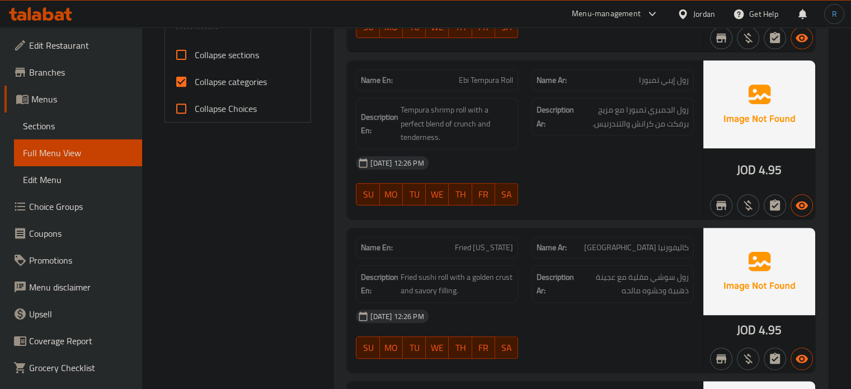
click at [464, 78] on span "Ebi Tempura Roll" at bounding box center [486, 80] width 54 height 12
copy span "Ebi Tempura Roll"
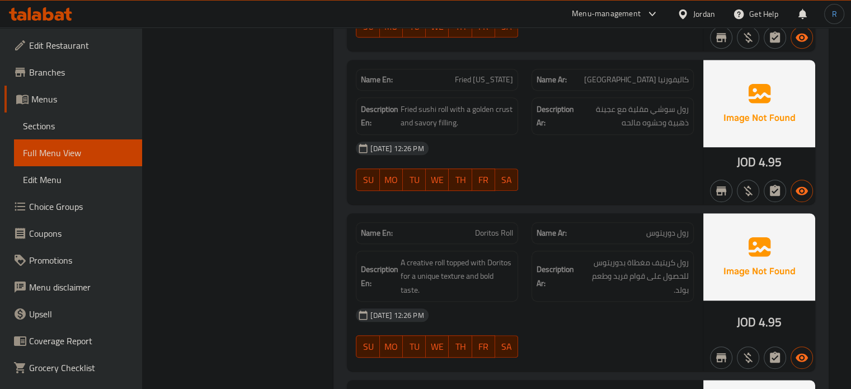
scroll to position [2044, 0]
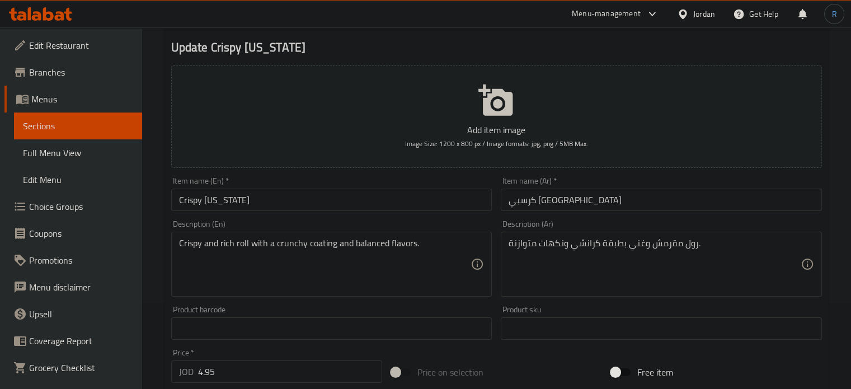
scroll to position [112, 0]
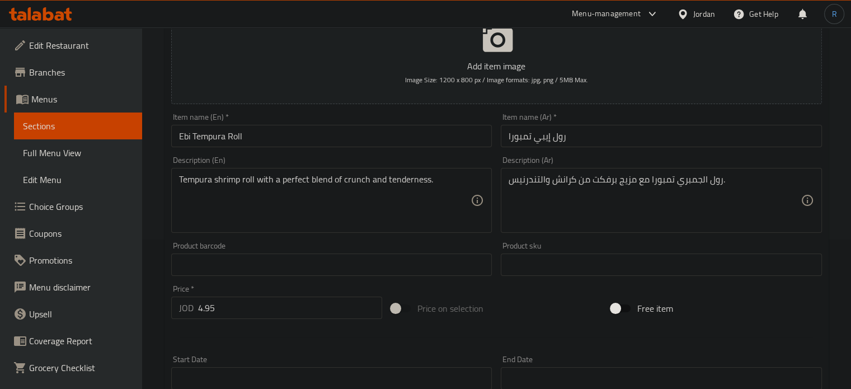
scroll to position [168, 0]
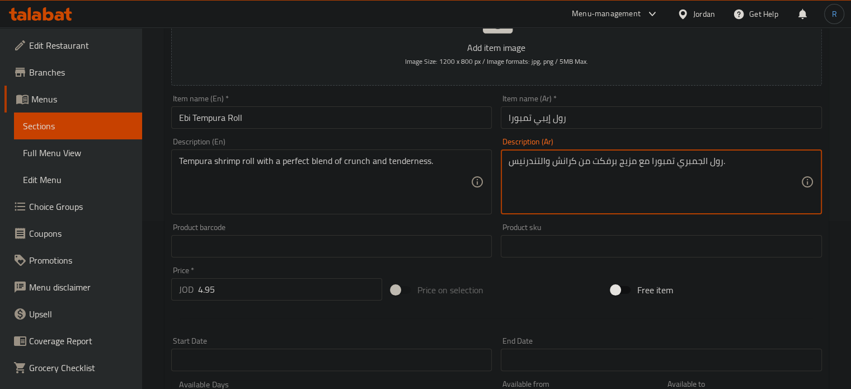
click at [690, 163] on textarea "رول الجمبري تمبورا مع مزيج برفكت من كرانش والتندرنيس." at bounding box center [655, 182] width 292 height 53
click at [607, 161] on textarea "رول روبيان تمبورا مع مزيج برفكت من كرانش والتندرنيس." at bounding box center [655, 182] width 292 height 53
type textarea "رول روبيان تمبورا مع مزيج من كرانش والتندرنيس."
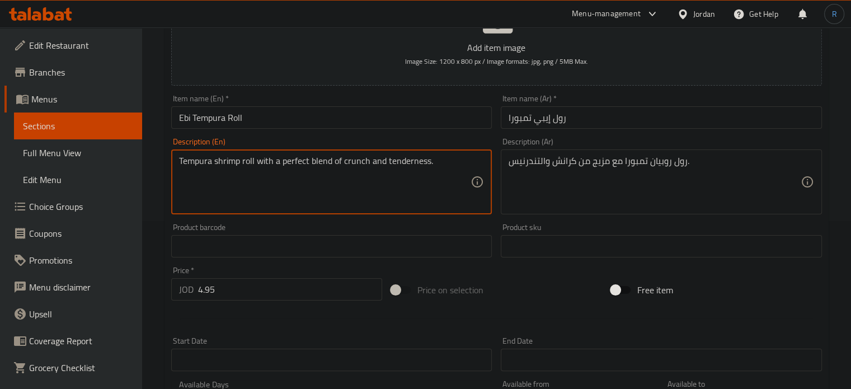
click at [324, 163] on textarea "Tempura shrimp roll with a perfect blend of crunch and tenderness." at bounding box center [325, 182] width 292 height 53
type textarea "Tempura shrimp roll with a perfect of crunch and tenderness."
click at [437, 115] on input "Ebi Tempura Roll" at bounding box center [331, 117] width 321 height 22
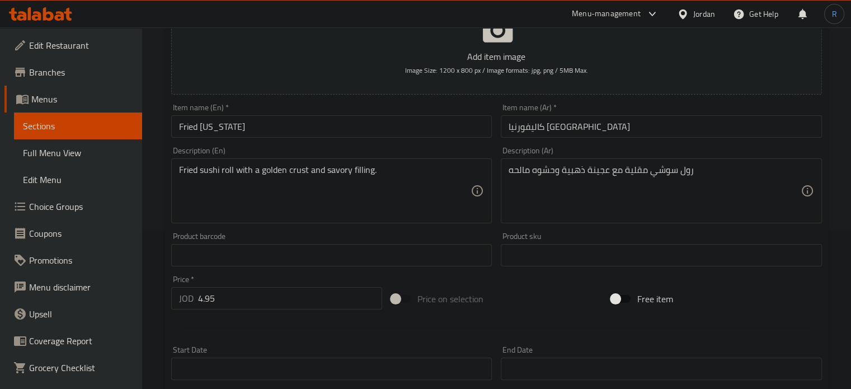
scroll to position [168, 0]
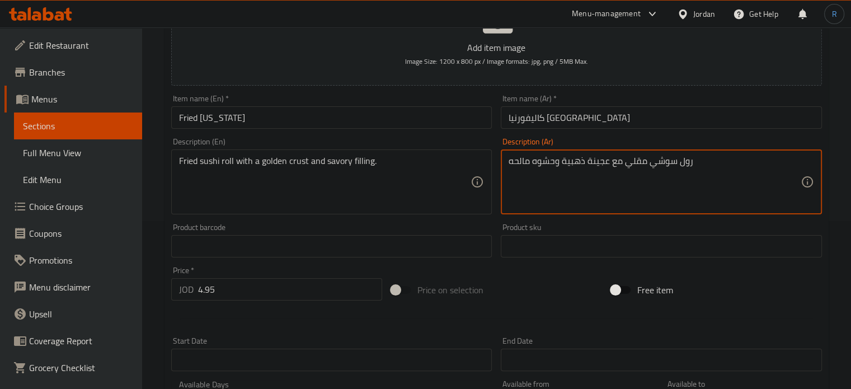
click at [586, 161] on textarea "رول سوشي مقلي مع عجينة ذهبية وحشوه مالحه" at bounding box center [655, 182] width 292 height 53
type textarea "رول سوشي مقلي مع عجين ذهبية وحشوه مالحه"
click at [418, 119] on input "Fried [US_STATE]" at bounding box center [331, 117] width 321 height 22
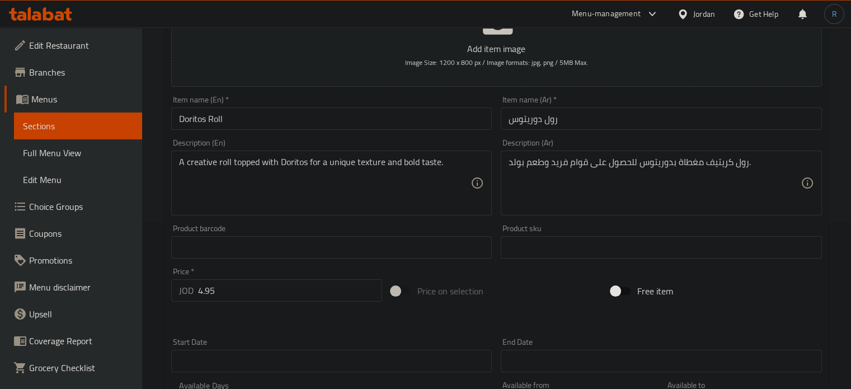
scroll to position [168, 0]
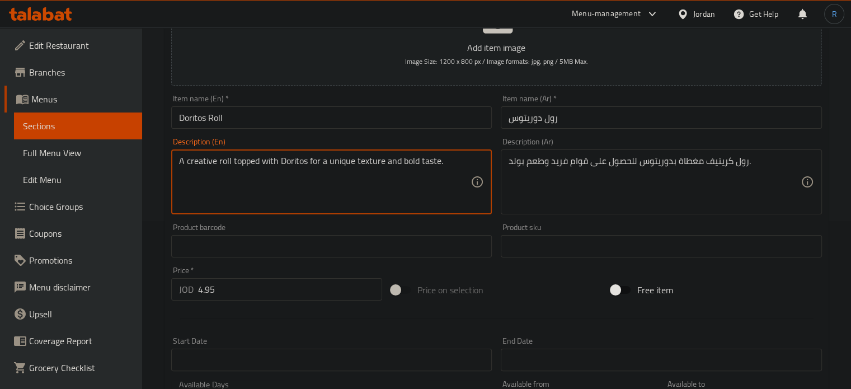
click at [201, 162] on textarea "A creative roll topped with Doritos for a unique texture and bold taste." at bounding box center [325, 182] width 292 height 53
type textarea "A roll topped with Doritos for a unique texture and bold taste."
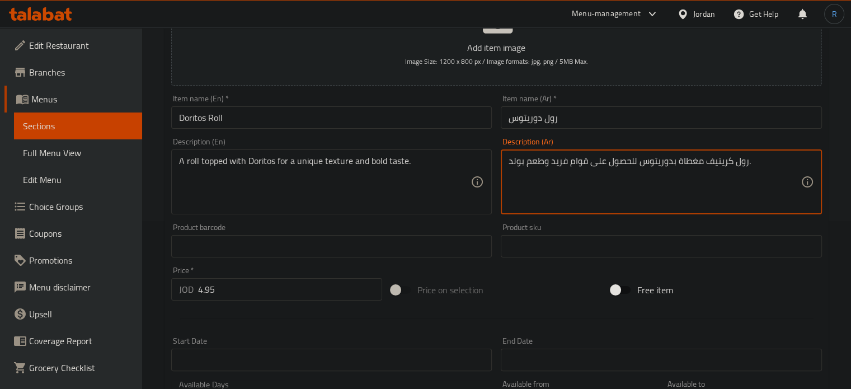
click at [720, 166] on textarea "رول كريتيف مغطاة بدوريتوس للحصول على قوام فريد وطعم بولد." at bounding box center [655, 182] width 292 height 53
type textarea "رول مغطاة بدوريتوس للحصول على قوام فريد وطعم بولد."
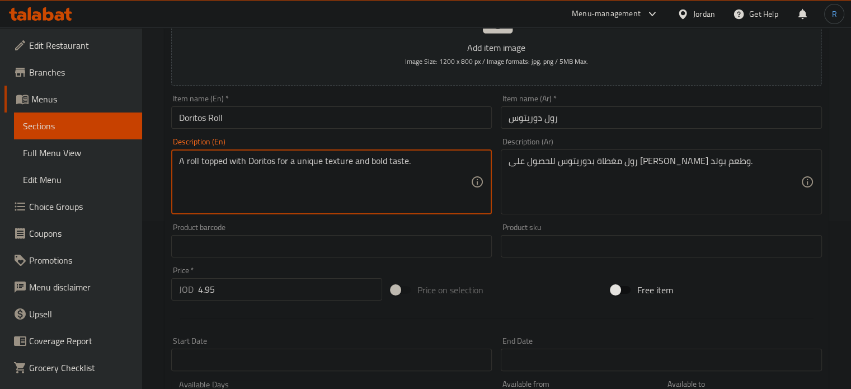
click at [359, 164] on textarea "A roll topped with Doritos for a unique texture and bold taste." at bounding box center [325, 182] width 292 height 53
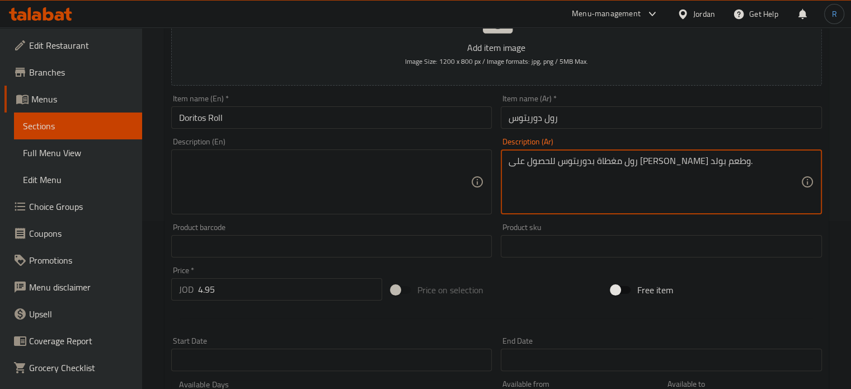
click at [566, 163] on textarea "رول مغطاة بدوريتوس للحصول على قوام فريد وطعم بولد." at bounding box center [655, 182] width 292 height 53
click at [398, 111] on input "Doritos Roll" at bounding box center [331, 117] width 321 height 22
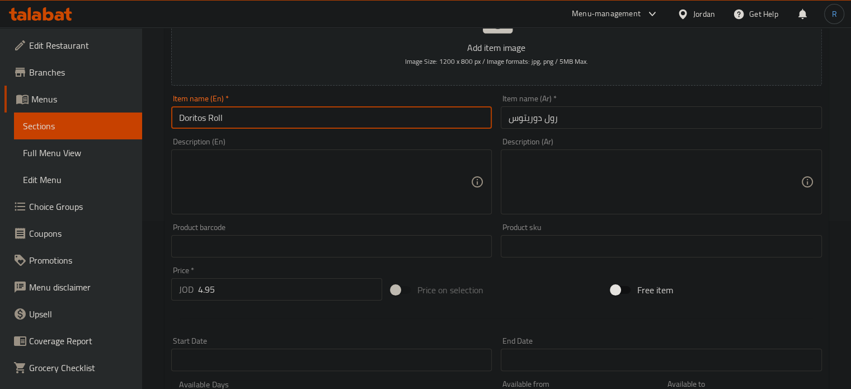
click at [398, 111] on input "Doritos Roll" at bounding box center [331, 117] width 321 height 22
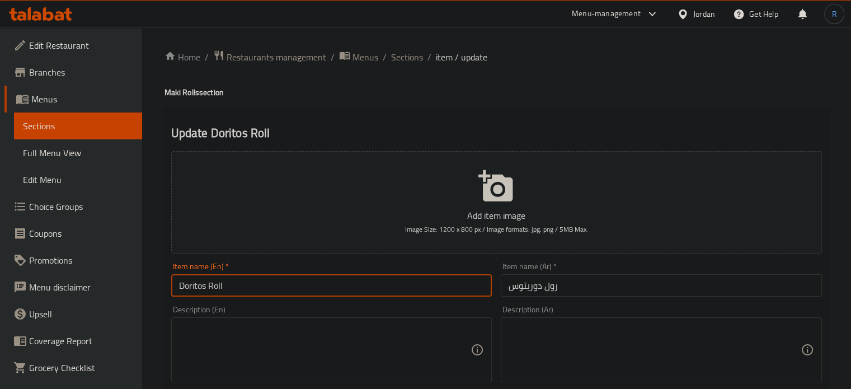
click at [321, 291] on input "Doritos Roll" at bounding box center [331, 285] width 321 height 22
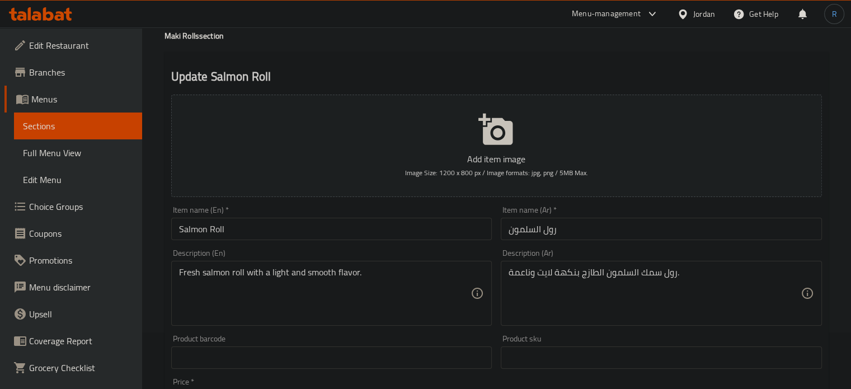
scroll to position [112, 0]
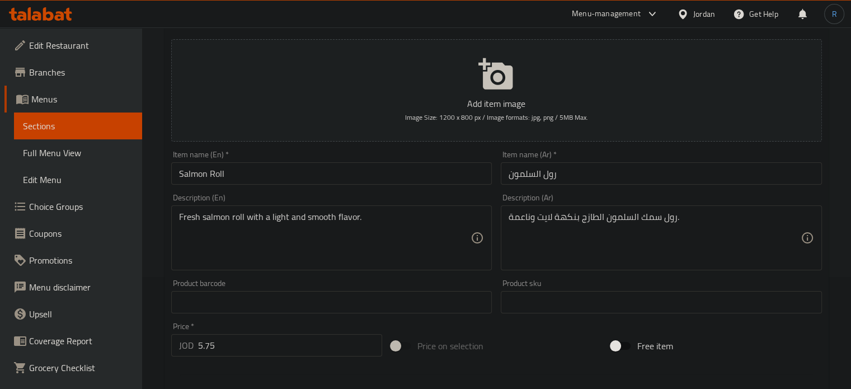
click at [302, 175] on input "Salmon Roll" at bounding box center [331, 173] width 321 height 22
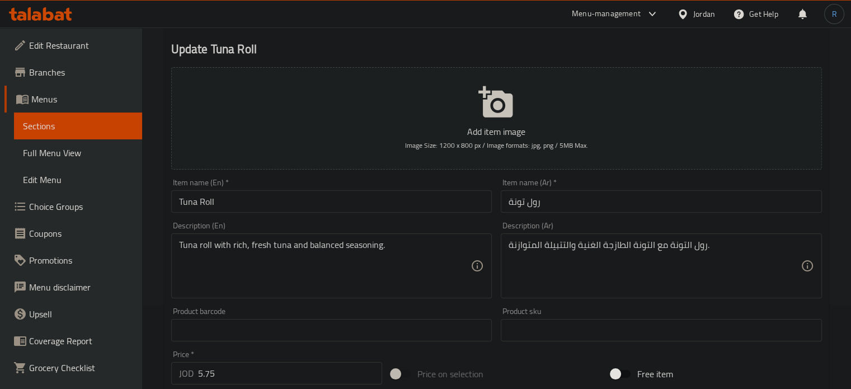
scroll to position [112, 0]
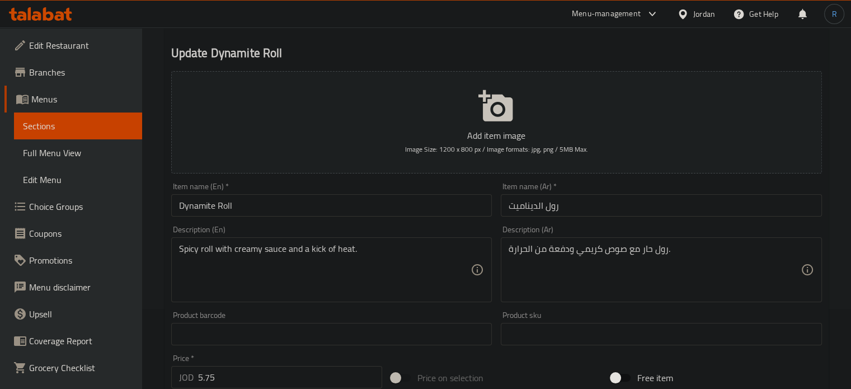
scroll to position [112, 0]
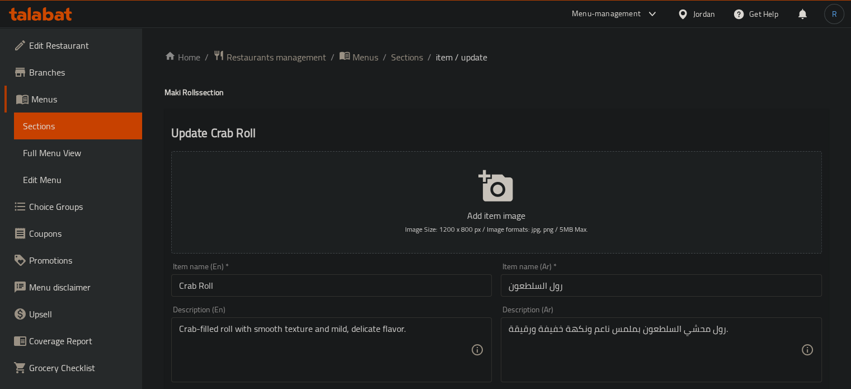
click at [486, 93] on h4 "[PERSON_NAME] Rolls section" at bounding box center [496, 92] width 664 height 11
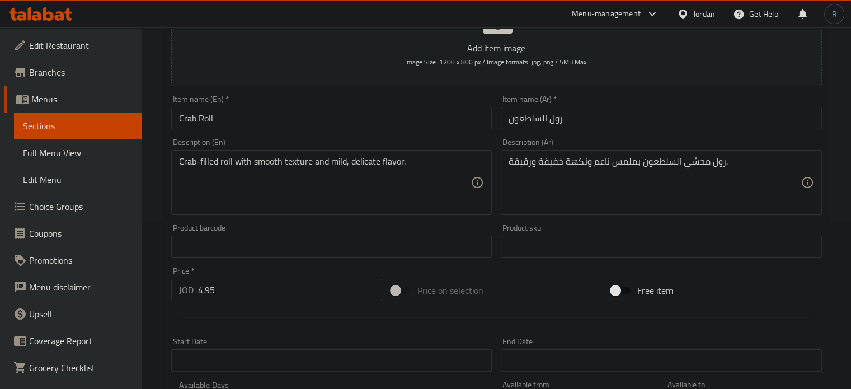
scroll to position [168, 0]
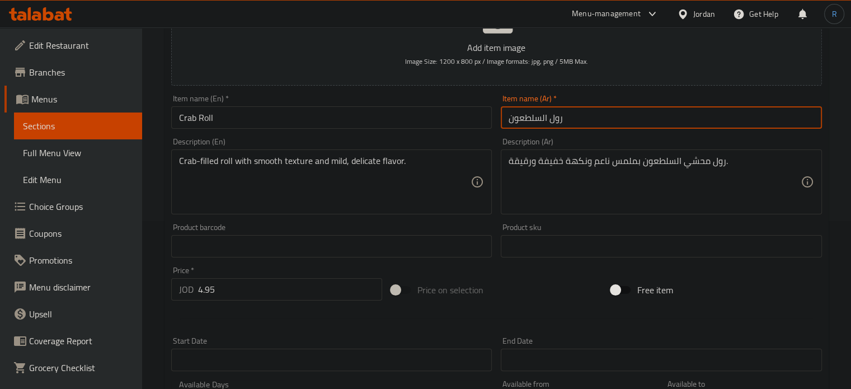
click at [647, 128] on input "رول السلطعون" at bounding box center [661, 117] width 321 height 22
click at [342, 115] on input "Crab Roll" at bounding box center [331, 117] width 321 height 22
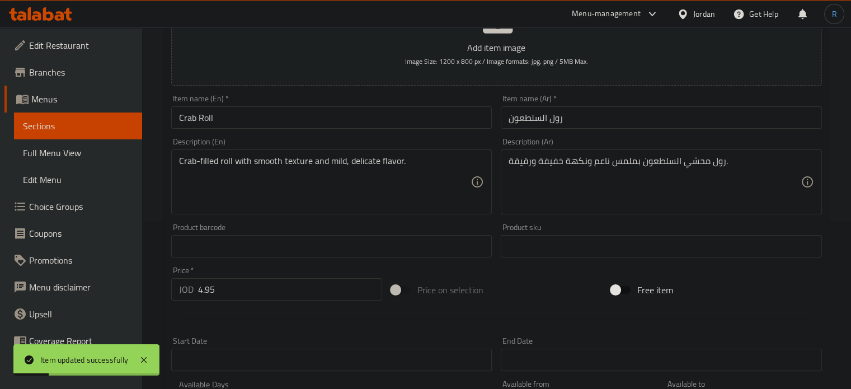
click at [492, 163] on div "Description (En) Crab-filled roll with smooth texture and mild, delicate flavor…" at bounding box center [332, 176] width 330 height 86
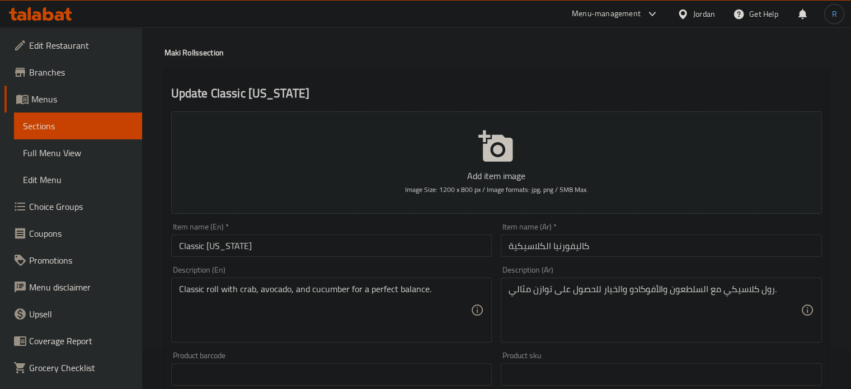
scroll to position [56, 0]
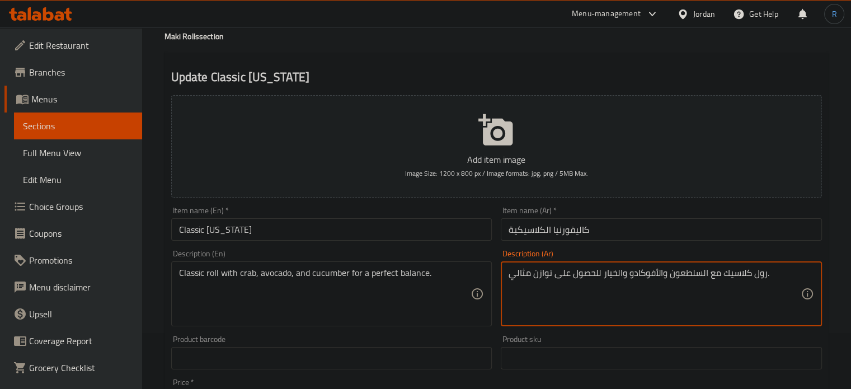
type textarea "رول كلاسيك مع السلطعون والأفوكادو والخيار للحصول على توازن مثالي."
click at [625, 232] on input "كاليفورنيا الكلاسيكية" at bounding box center [661, 229] width 321 height 22
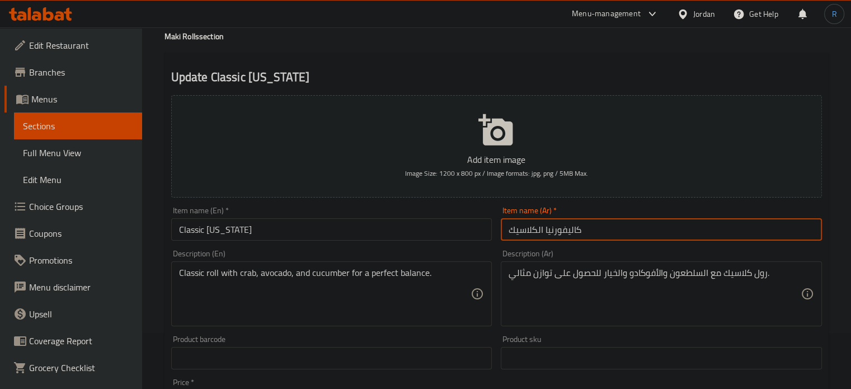
click at [535, 230] on input "كاليفورنيا الكلاسيك" at bounding box center [661, 229] width 321 height 22
click at [636, 239] on input "كاليفورنيا كلاسيك" at bounding box center [661, 229] width 321 height 22
type input "كاليفورنيا كلاسيك"
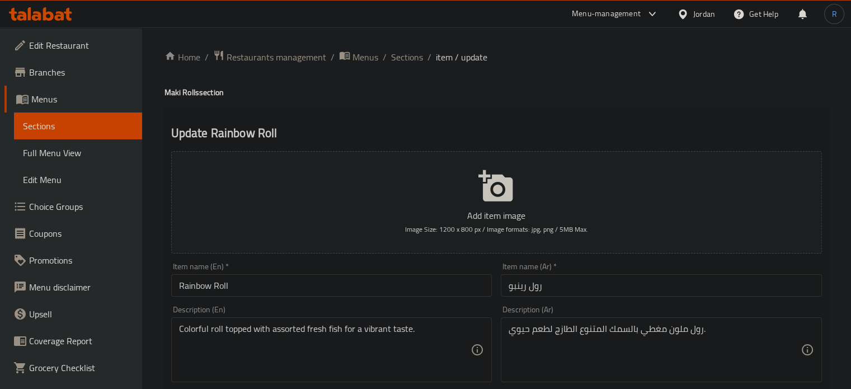
click at [474, 94] on h4 "[PERSON_NAME] Rolls section" at bounding box center [496, 92] width 664 height 11
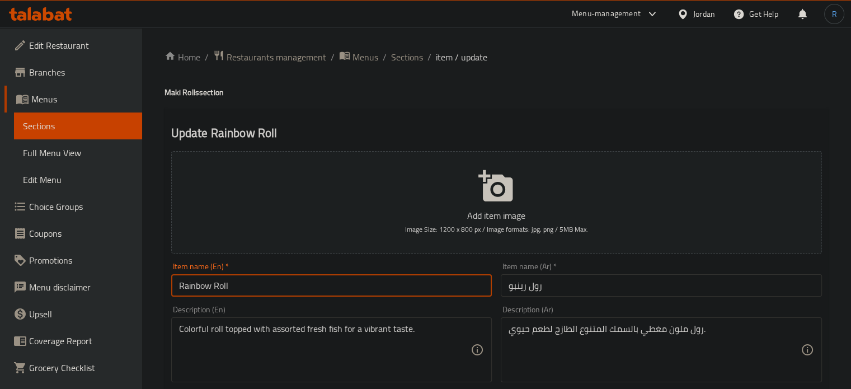
click at [303, 288] on input "Rainbow Roll" at bounding box center [331, 285] width 321 height 22
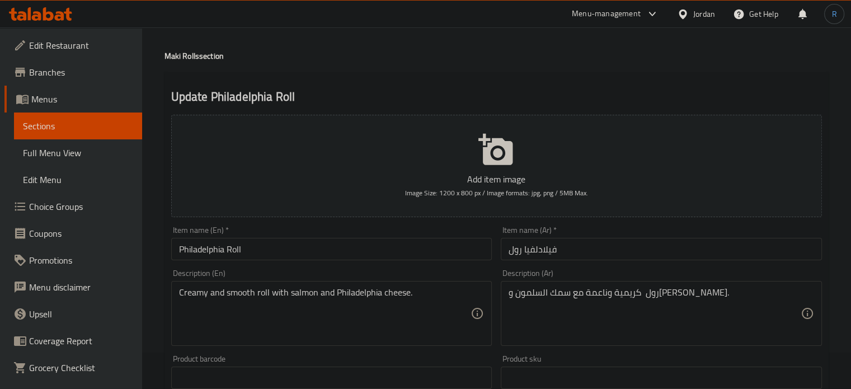
scroll to position [56, 0]
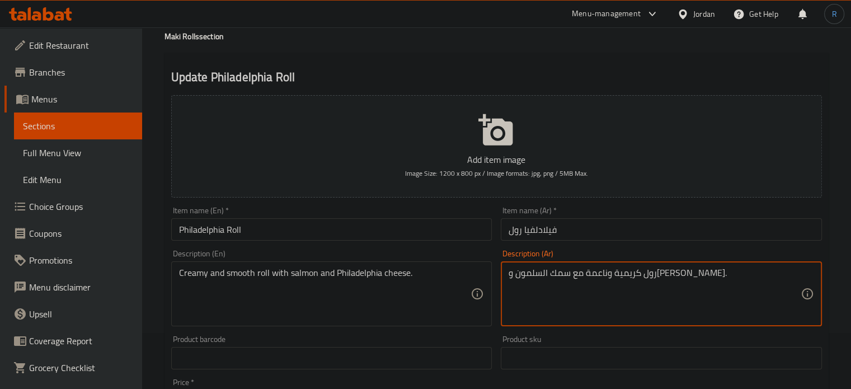
click at [663, 279] on textarea "رول كريمية وناعمة مع سمك السلمون و[PERSON_NAME]." at bounding box center [655, 293] width 292 height 53
click at [634, 273] on textarea "[PERSON_NAME] وناعمة مع سمك السلمون و[PERSON_NAME]." at bounding box center [655, 293] width 292 height 53
click at [604, 277] on textarea "رول كريمي وناعم مع سمك السلمون وجبن فيلادلفيا." at bounding box center [655, 293] width 292 height 53
type textarea "رول كريمي وناعم مع السلمون وجبن فيلادلفيا."
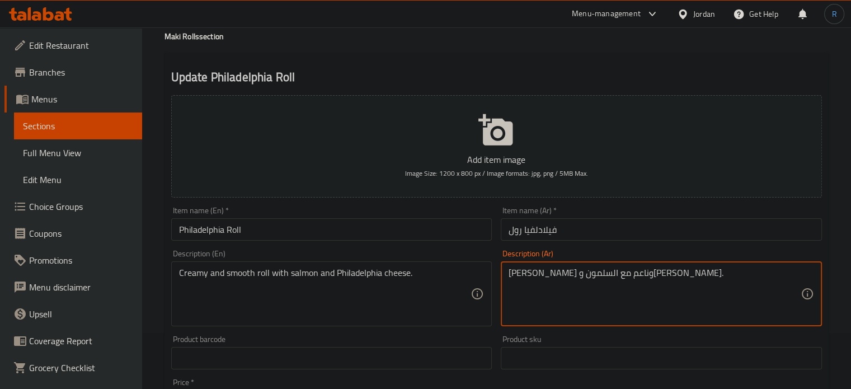
click at [397, 232] on input "Philadelphia Roll" at bounding box center [331, 229] width 321 height 22
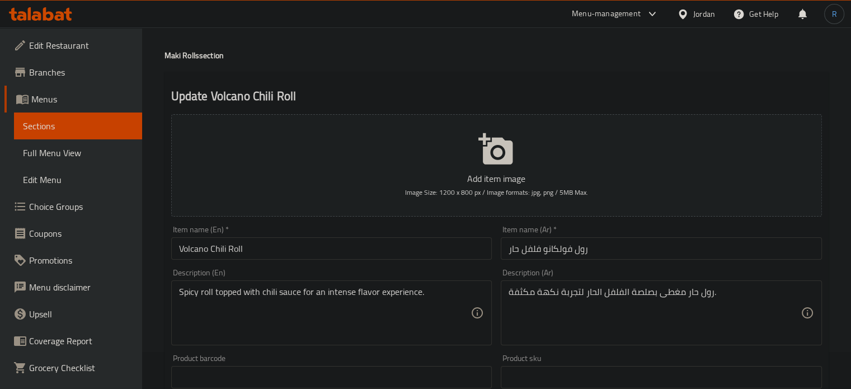
scroll to position [56, 0]
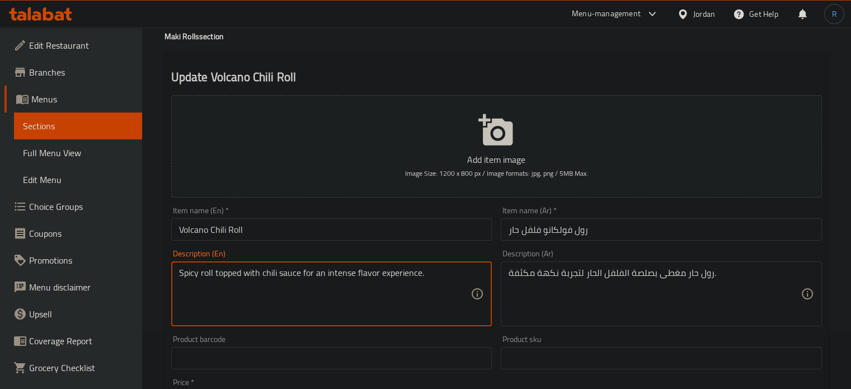
drag, startPoint x: 301, startPoint y: 274, endPoint x: 419, endPoint y: 273, distance: 118.0
click at [419, 273] on textarea "Spicy roll topped with chili sauce for an intense flavor experience." at bounding box center [325, 293] width 292 height 53
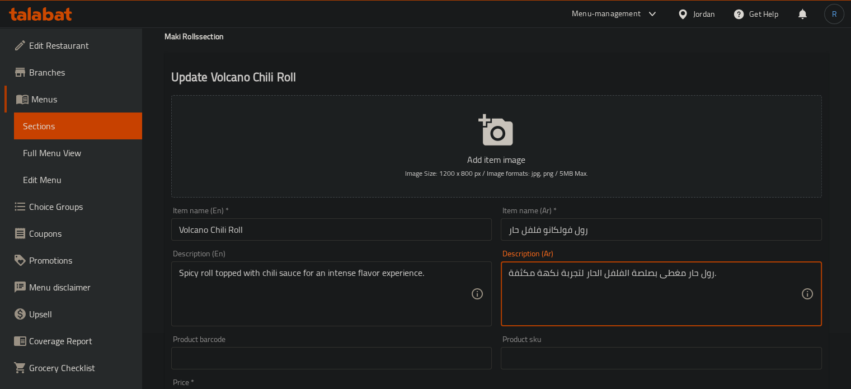
drag, startPoint x: 580, startPoint y: 272, endPoint x: 562, endPoint y: 270, distance: 18.6
click at [557, 275] on textarea "رول حار مغطى بصلصة الفلفل الحار نكهة مكثفة." at bounding box center [655, 293] width 292 height 53
click at [561, 275] on textarea "رول حار مغطى بصلصة الفلفل الحار لنكهة مكثفة." at bounding box center [655, 293] width 292 height 53
type textarea "رول حار مغطى بصلصة الفلفل الحار لنكهة مكثفة."
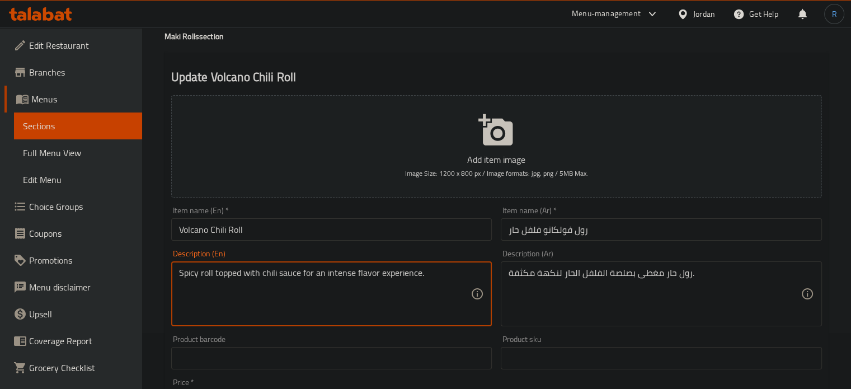
click at [397, 272] on textarea "Spicy roll topped with chili sauce for an intense flavor experience." at bounding box center [325, 293] width 292 height 53
type textarea "Spicy roll topped with chili sauce for an intense flavor ."
click at [391, 229] on input "Volcano Chili Roll" at bounding box center [331, 229] width 321 height 22
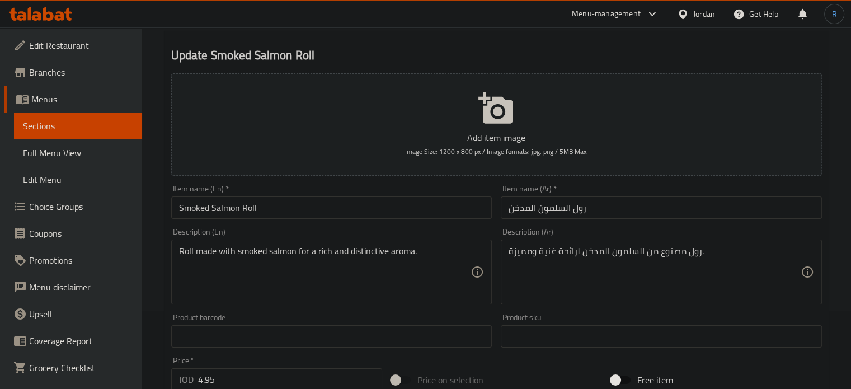
scroll to position [112, 0]
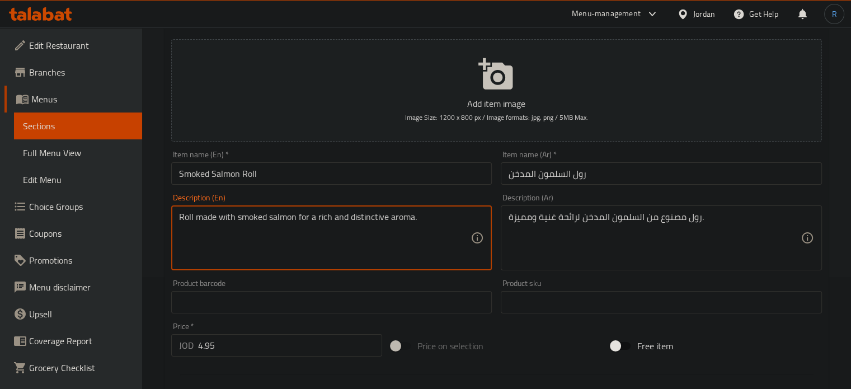
click at [366, 219] on textarea "Roll made with smoked salmon for a rich and distinctive aroma." at bounding box center [325, 237] width 292 height 53
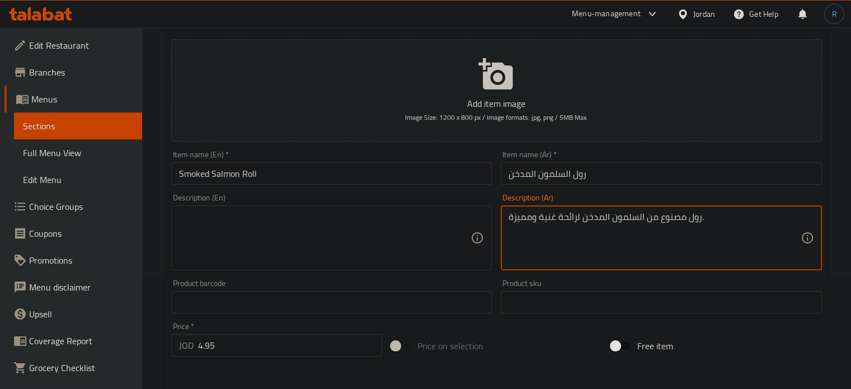
click at [620, 220] on textarea "رول مصنوع من السلمون المدخن لرائحة غنية ومميزة." at bounding box center [655, 237] width 292 height 53
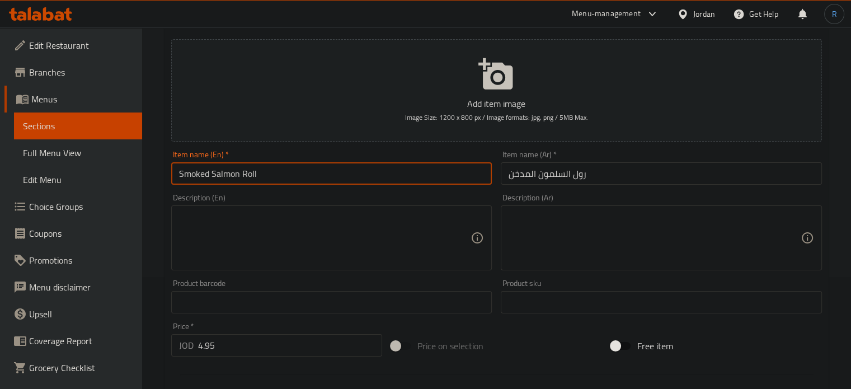
click at [277, 177] on input "Smoked Salmon Roll" at bounding box center [331, 173] width 321 height 22
click at [386, 180] on input "Smoked Salmon Roll" at bounding box center [331, 173] width 321 height 22
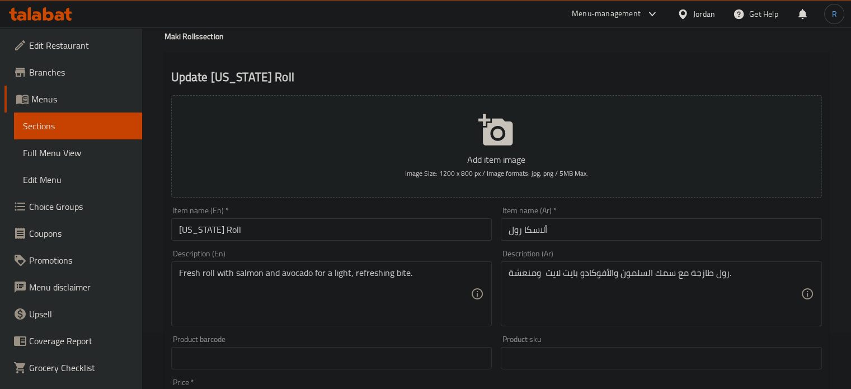
scroll to position [112, 0]
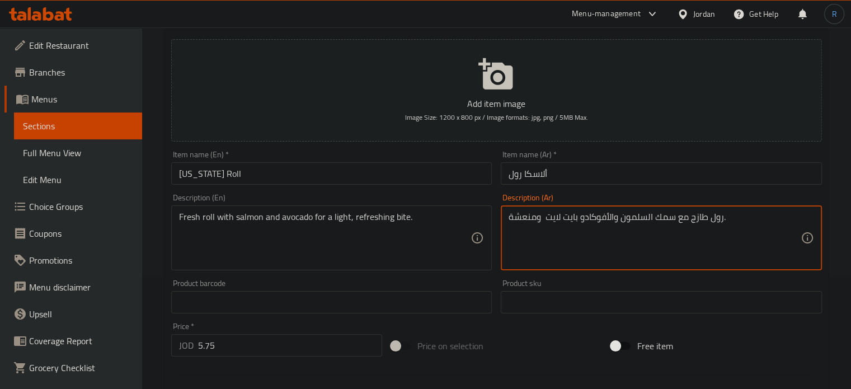
click at [665, 219] on textarea "رول طازج مع سمك السلمون والأفوكادو بايت لايت ومنعشة." at bounding box center [655, 237] width 292 height 53
click at [540, 220] on textarea "رول طازج مع السلمون والأفوكادو بايت لايت ومنعشة." at bounding box center [655, 237] width 292 height 53
click at [573, 171] on input "ألاسكا رول" at bounding box center [661, 173] width 321 height 22
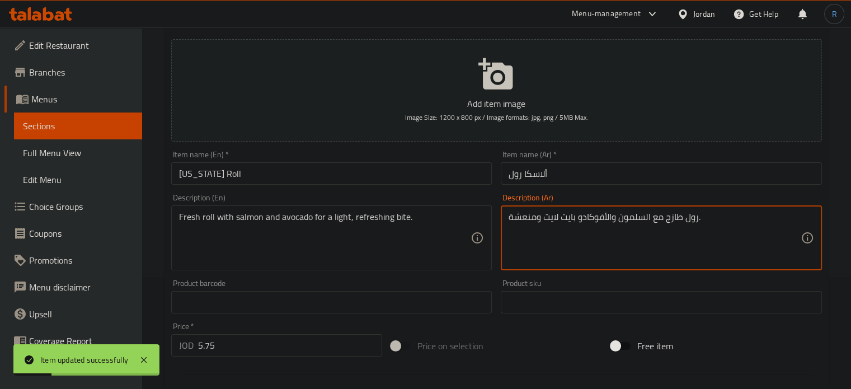
click at [576, 222] on textarea "رول طازج مع السلمون والأفوكادو بايت لايت ومنعشة." at bounding box center [655, 237] width 292 height 53
click at [575, 220] on textarea "رول طازج مع السلمون والأفوكادو بايت لايت ومنعشة." at bounding box center [655, 237] width 292 height 53
type textarea "رول طازج مع السلمون والأفوكادو لبايت لايت ومنعشة."
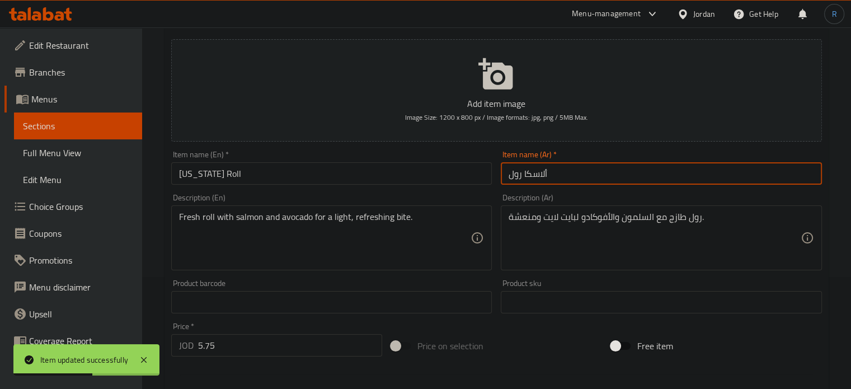
click at [587, 179] on input "ألاسكا رول" at bounding box center [661, 173] width 321 height 22
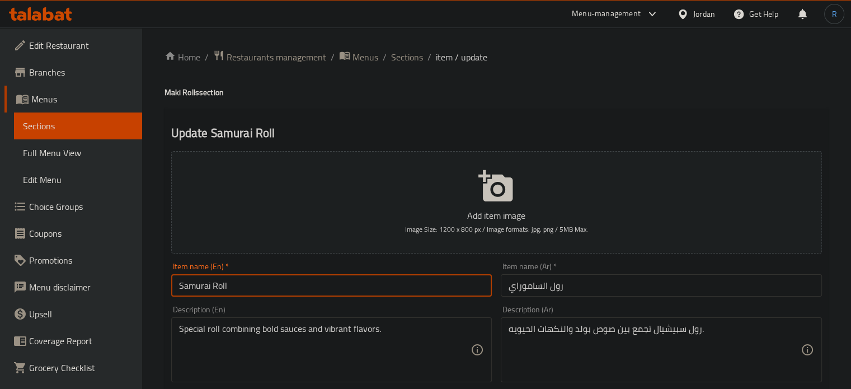
click at [298, 284] on input "Samurai Roll" at bounding box center [331, 285] width 321 height 22
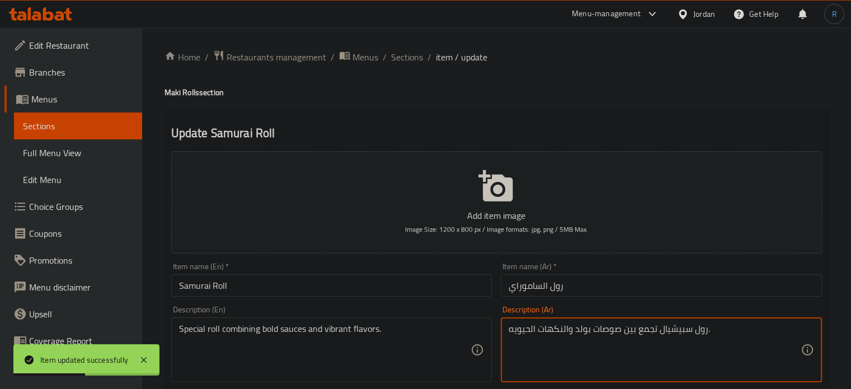
type textarea "رول سبيشيال تجمع بين صوصات بولد والنكهات الحيويه."
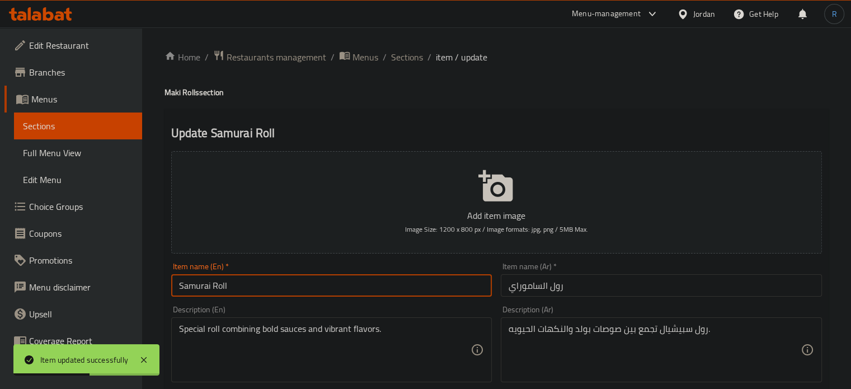
click at [411, 285] on input "Samurai Roll" at bounding box center [331, 285] width 321 height 22
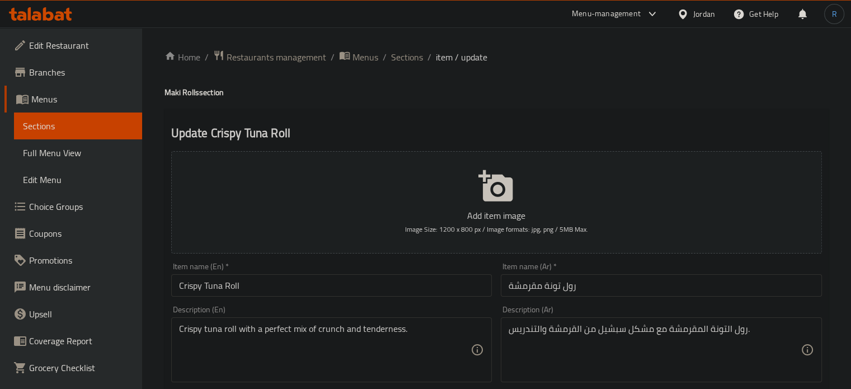
scroll to position [56, 0]
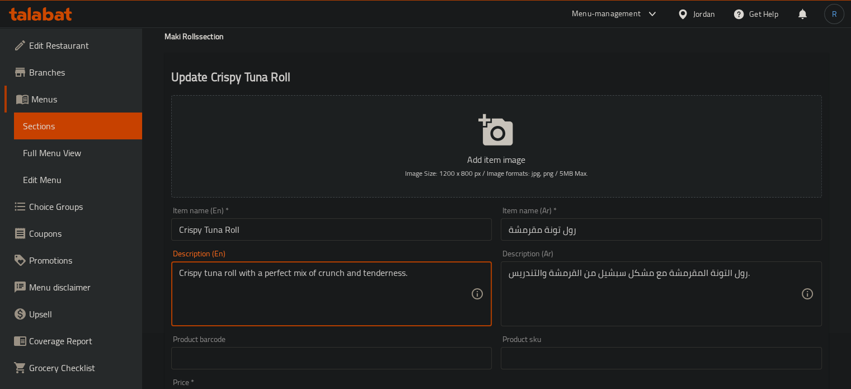
click at [273, 276] on textarea "Crispy tuna roll with a perfect mix of crunch and tenderness." at bounding box center [325, 293] width 292 height 53
type textarea "Crispy tuna roll with a mix of crunch and tenderness."
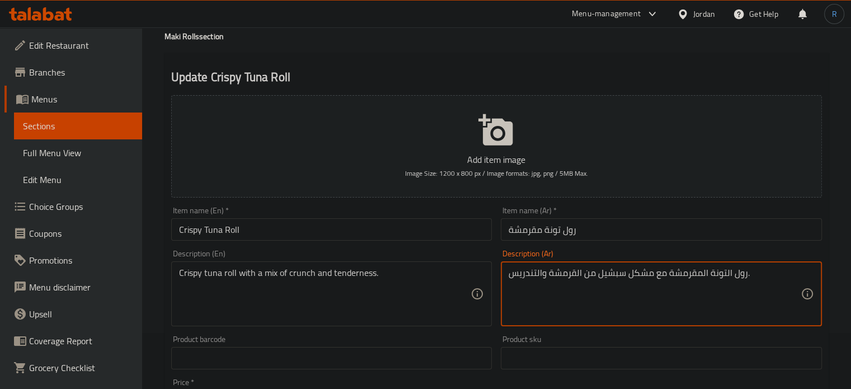
click at [606, 276] on textarea "رول التونة المقرمشة مع مشكل سبشيل من القرمشة والتندريس." at bounding box center [655, 293] width 292 height 53
type textarea "رول التونة المقرمشة مع مشكل من القرمشة والتندريس."
click at [392, 228] on input "Crispy Tuna Roll" at bounding box center [331, 229] width 321 height 22
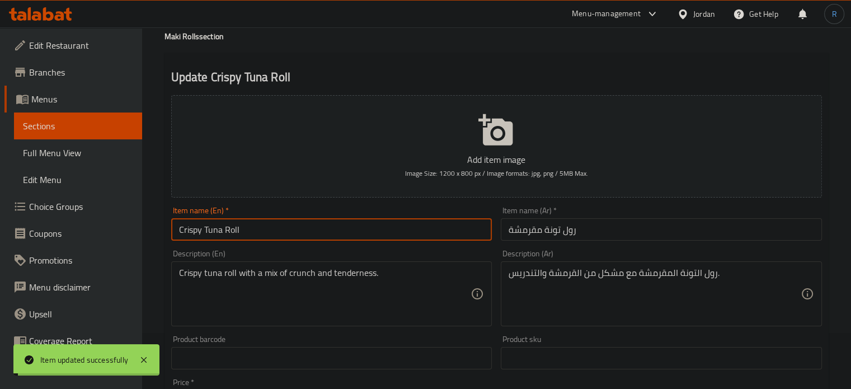
scroll to position [0, 0]
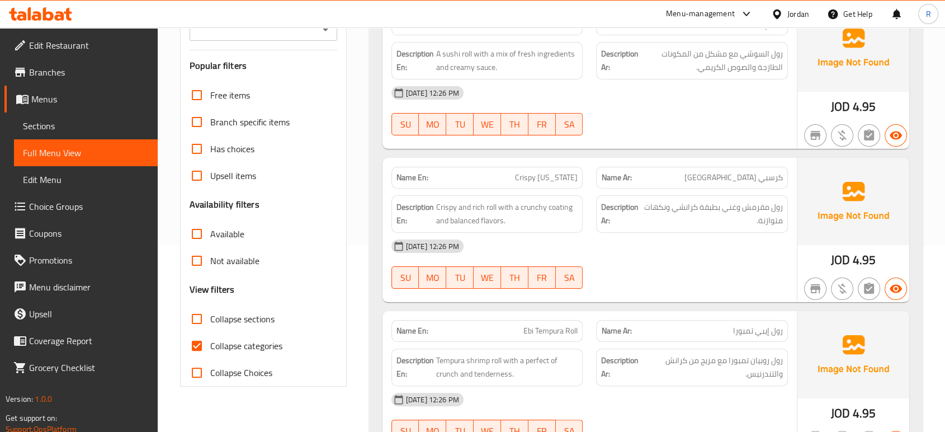
scroll to position [225, 0]
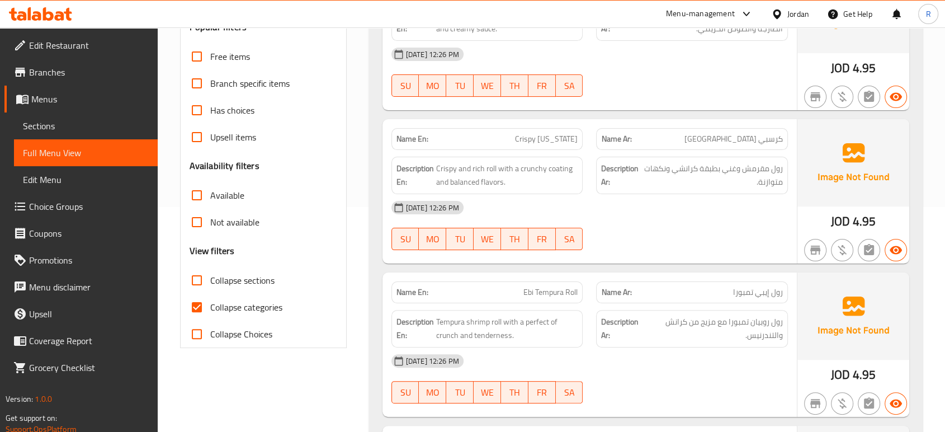
click at [216, 313] on span "Collapse categories" at bounding box center [246, 306] width 72 height 13
click at [210, 313] on input "Collapse categories" at bounding box center [196, 307] width 27 height 27
checkbox input "false"
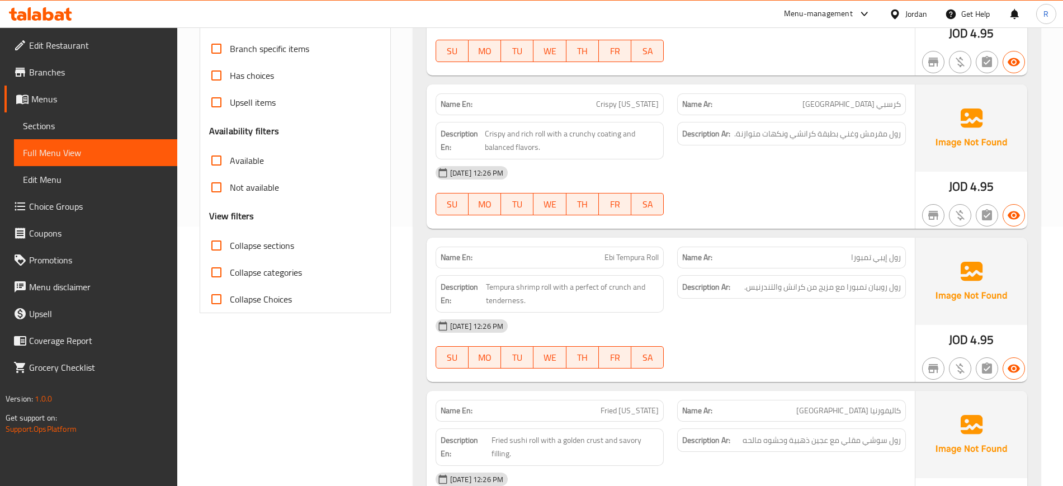
scroll to position [420, 0]
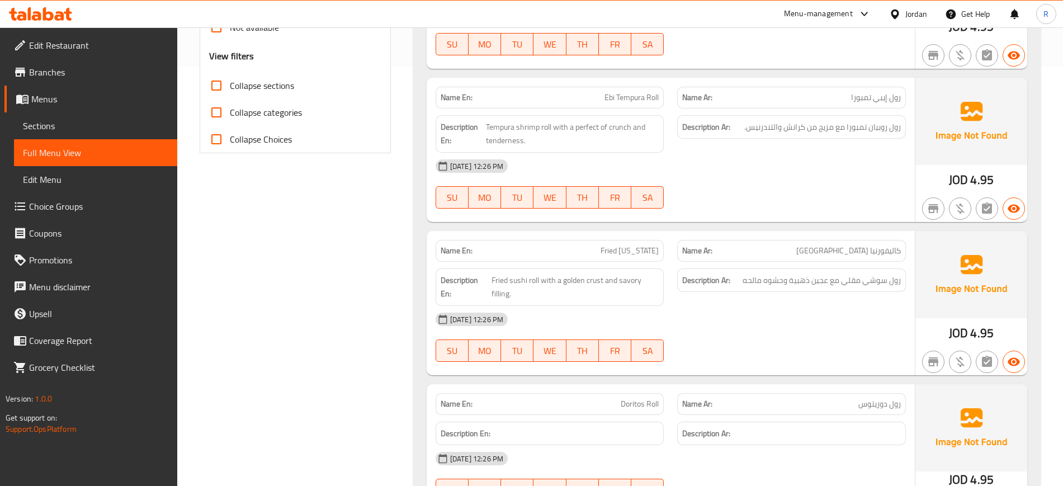
click at [228, 91] on input "Collapse sections" at bounding box center [216, 85] width 27 height 27
checkbox input "true"
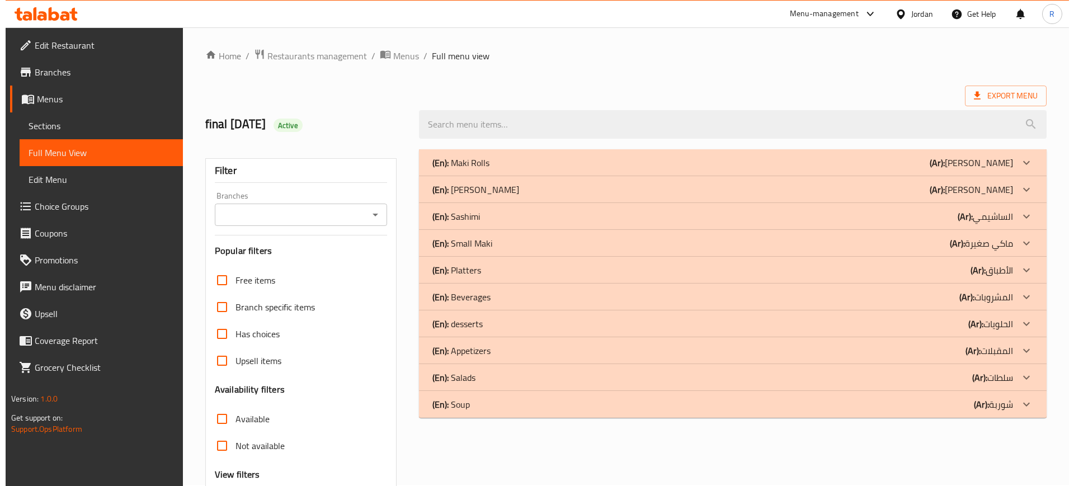
scroll to position [0, 0]
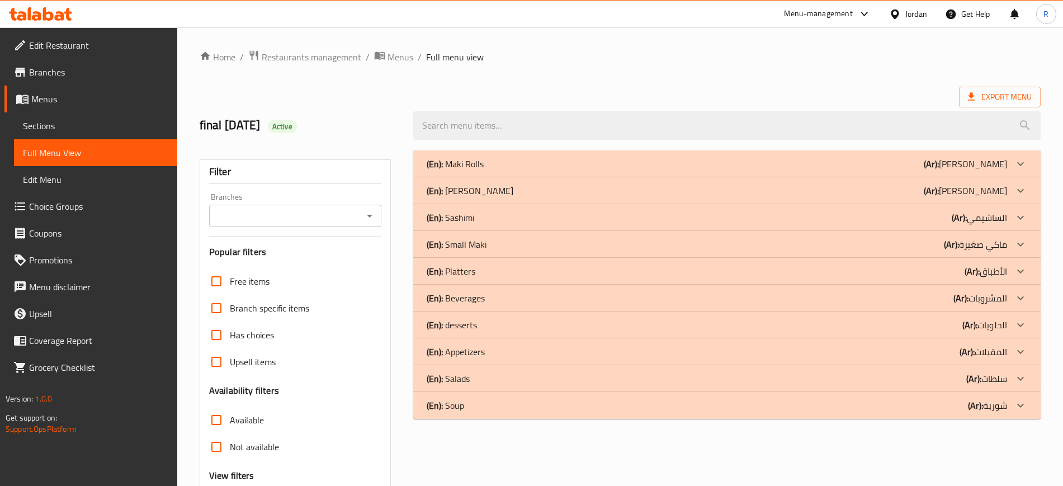
click at [510, 159] on div "(En): Maki Rolls (Ar): [PERSON_NAME]" at bounding box center [717, 163] width 581 height 13
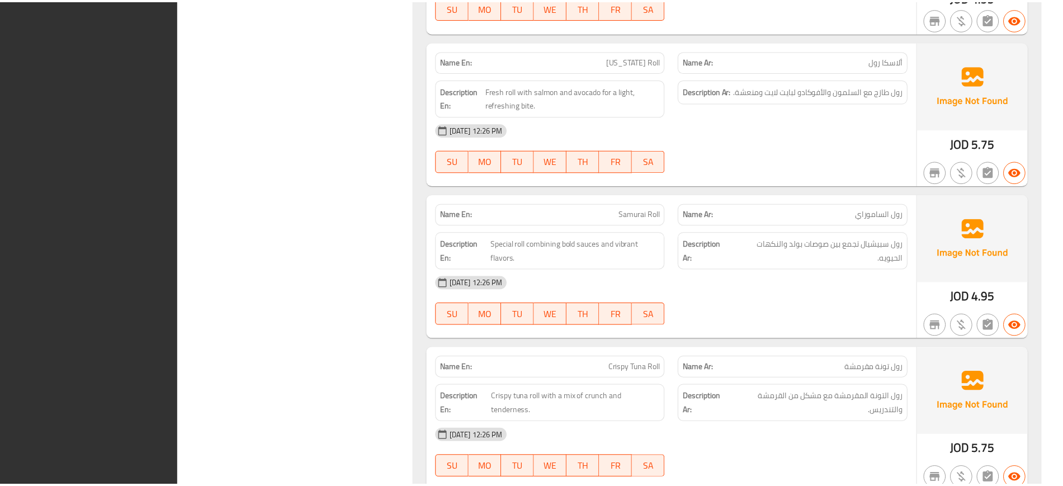
scroll to position [2544, 0]
